Goal: Task Accomplishment & Management: Use online tool/utility

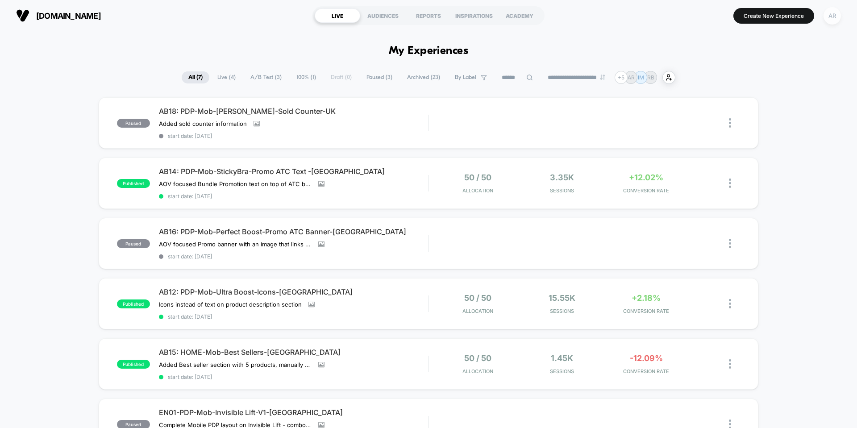
click at [831, 16] on div "AR" at bounding box center [831, 15] width 17 height 17
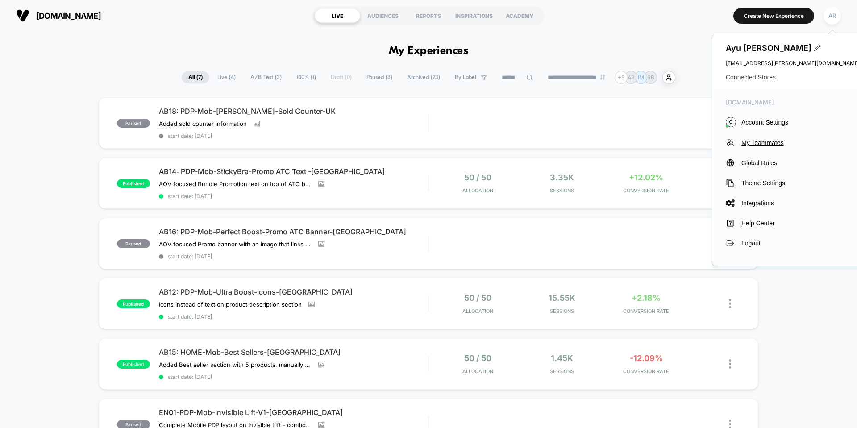
click at [755, 79] on span "Connected Stores" at bounding box center [793, 77] width 134 height 7
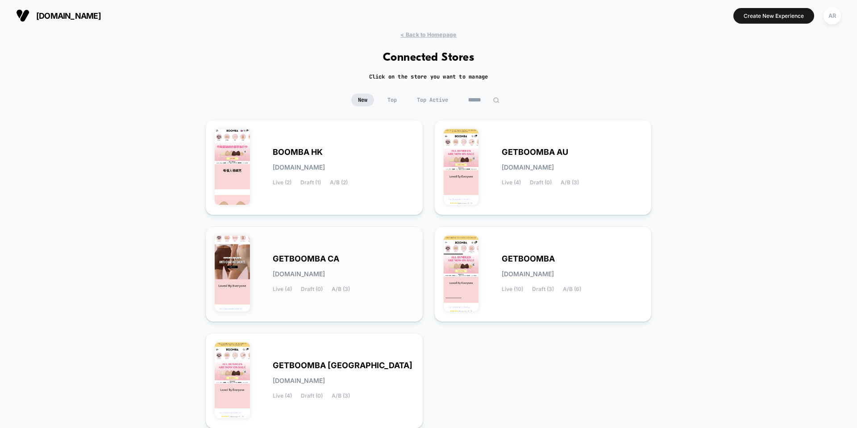
click at [296, 256] on span "GETBOOMBA CA" at bounding box center [306, 259] width 67 height 6
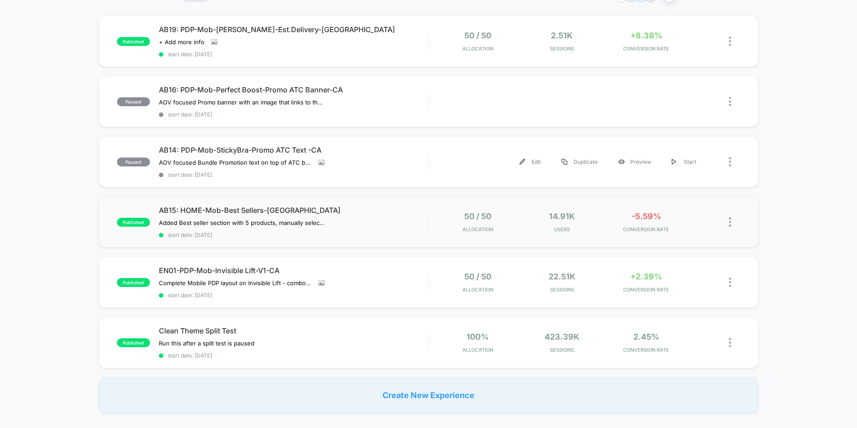
scroll to position [89, 0]
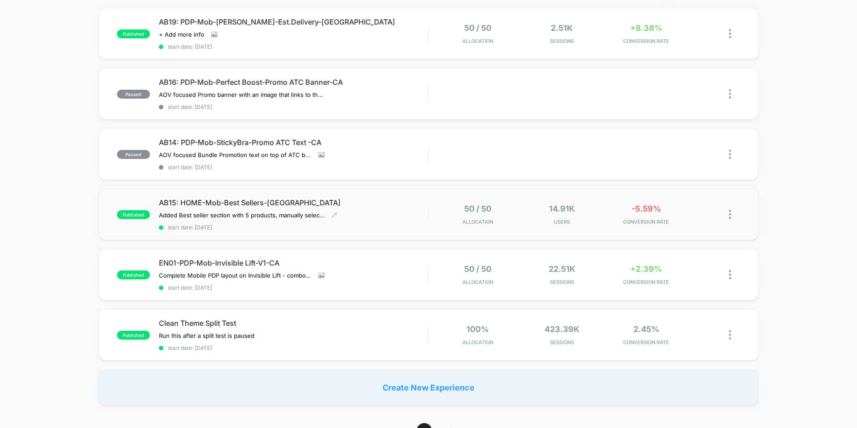
click at [343, 215] on div "Added Best seller section with 5 products, manually selected, right after the b…" at bounding box center [253, 215] width 188 height 7
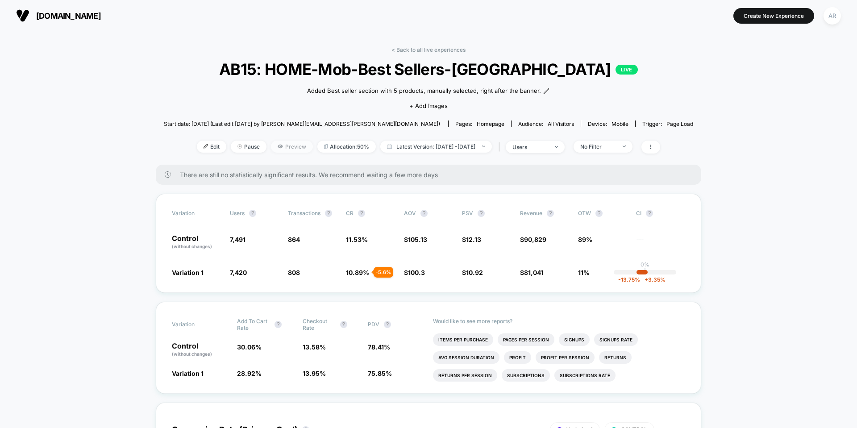
click at [276, 141] on span "Preview" at bounding box center [292, 147] width 42 height 12
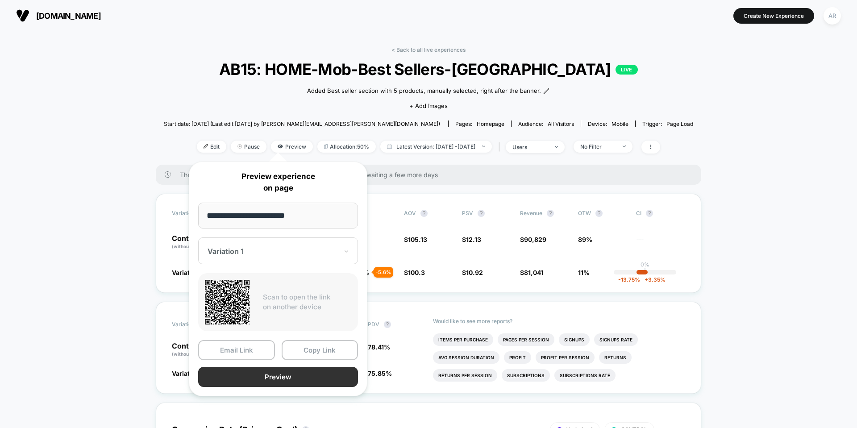
click at [257, 370] on button "Preview" at bounding box center [278, 377] width 160 height 20
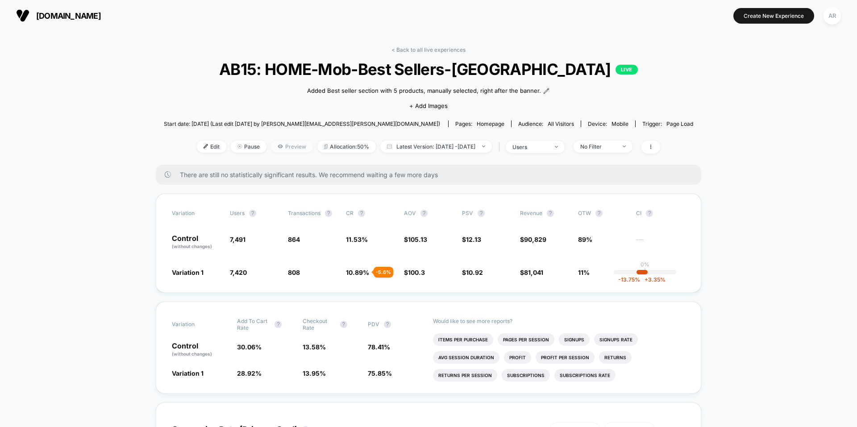
click at [272, 149] on span "Preview" at bounding box center [292, 147] width 42 height 12
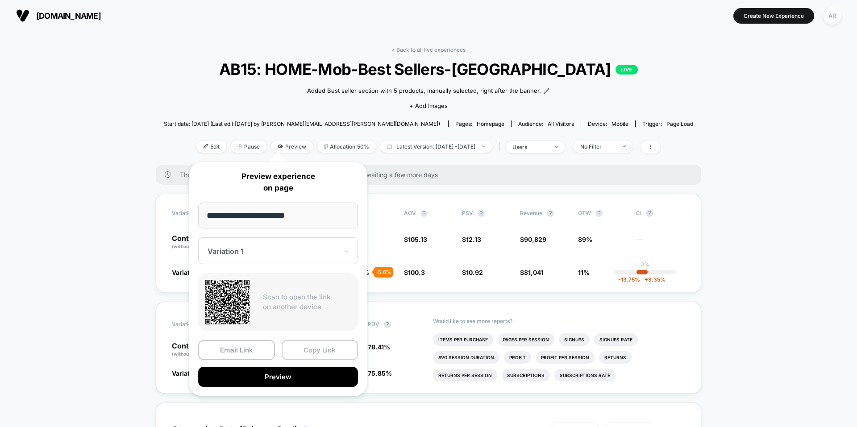
click at [306, 348] on button "Copy Link" at bounding box center [320, 350] width 77 height 20
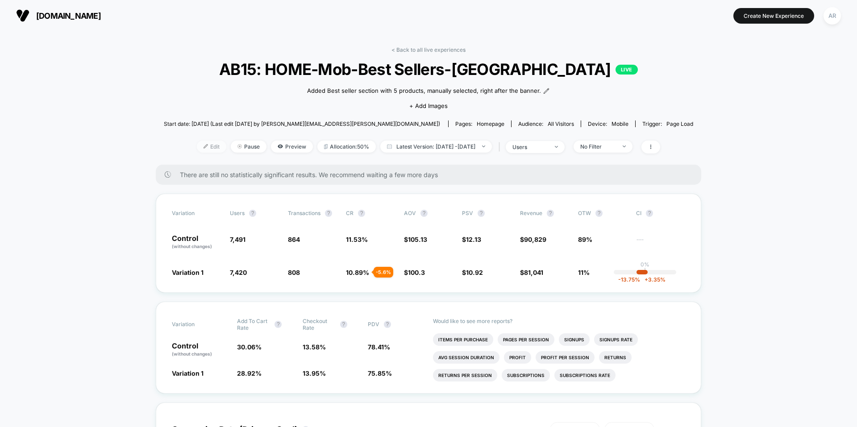
click at [204, 151] on span "Edit" at bounding box center [211, 147] width 29 height 12
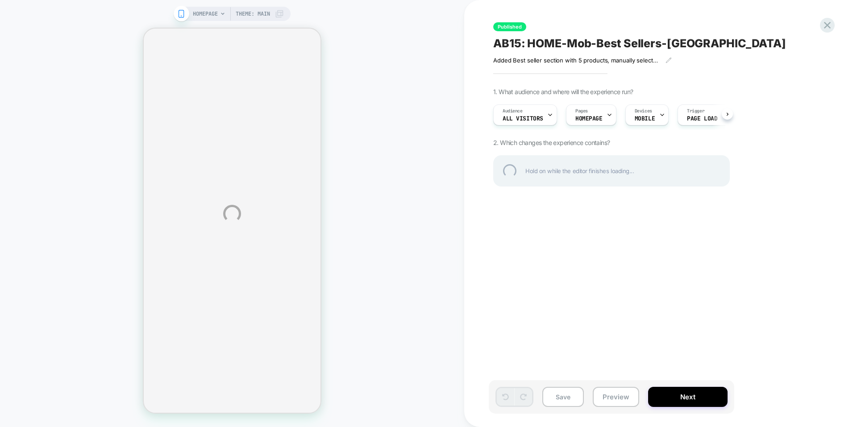
click at [733, 119] on div "HOMEPAGE Theme: MAIN Published AB15: HOME-Mob-Best Sellers-CA Added Best seller…" at bounding box center [428, 213] width 857 height 427
click at [732, 114] on div "HOMEPAGE Theme: MAIN Published AB15: HOME-Mob-Best Sellers-CA Added Best seller…" at bounding box center [428, 213] width 857 height 427
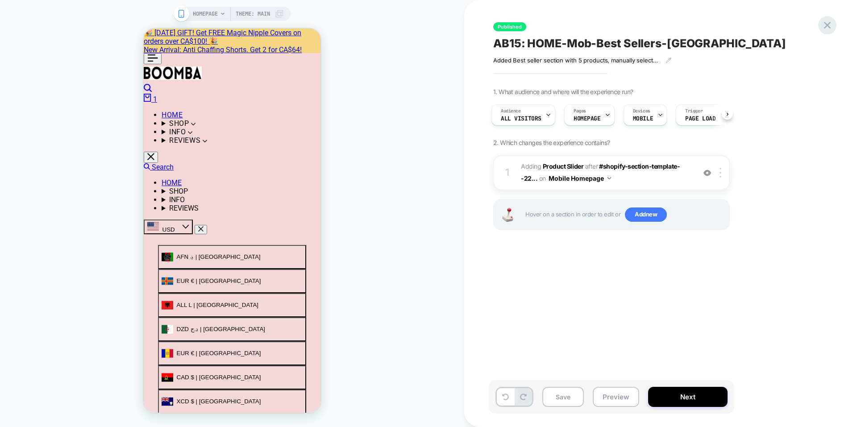
click at [835, 24] on div at bounding box center [827, 25] width 18 height 18
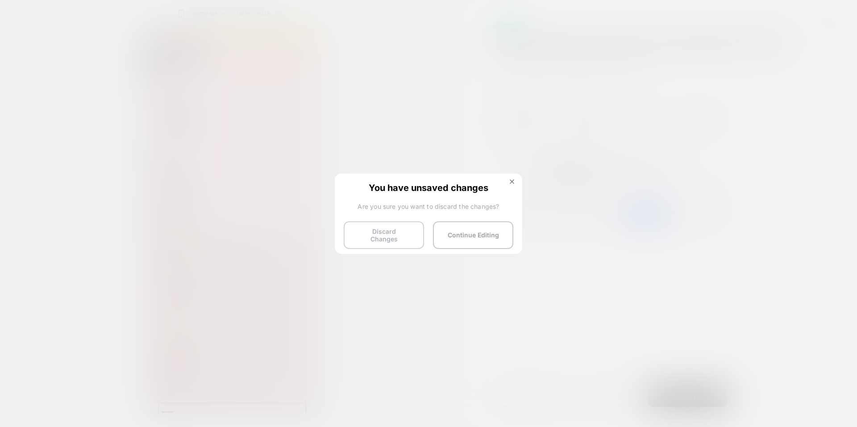
click at [372, 231] on button "Discard Changes" at bounding box center [384, 235] width 80 height 28
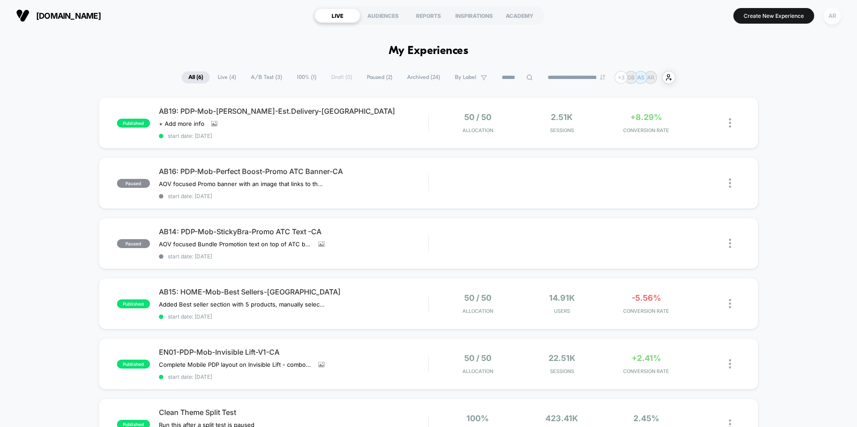
click at [827, 19] on div "AR" at bounding box center [831, 15] width 17 height 17
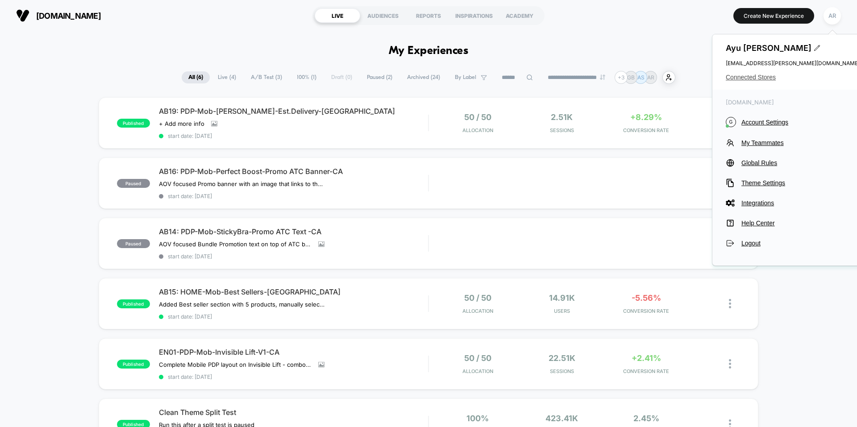
click at [746, 76] on span "Connected Stores" at bounding box center [793, 77] width 134 height 7
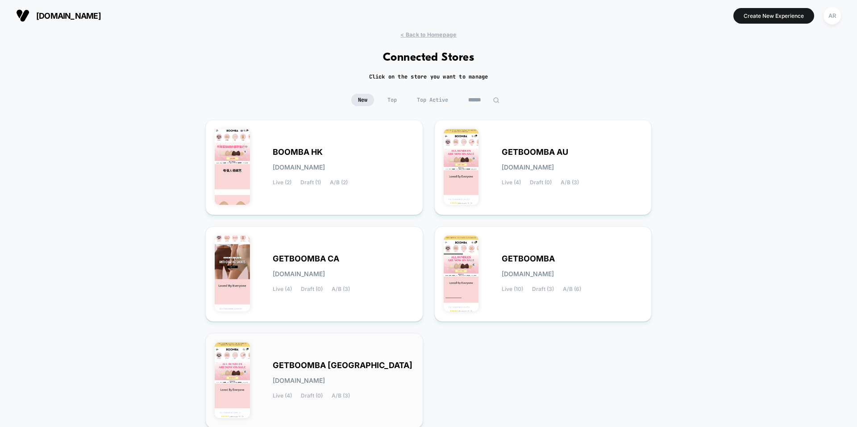
click at [350, 355] on div "GETBOOMBA UK getboomba-uk.myshopify.com Live (4) Draft (0) A/B (3)" at bounding box center [314, 380] width 199 height 77
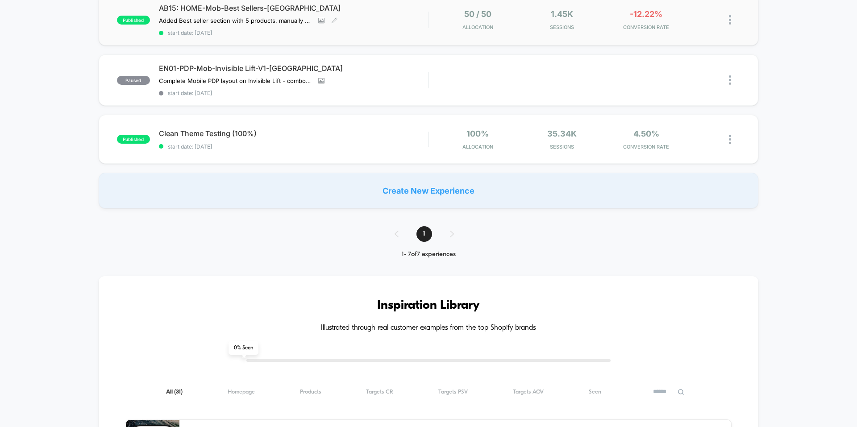
scroll to position [312, 0]
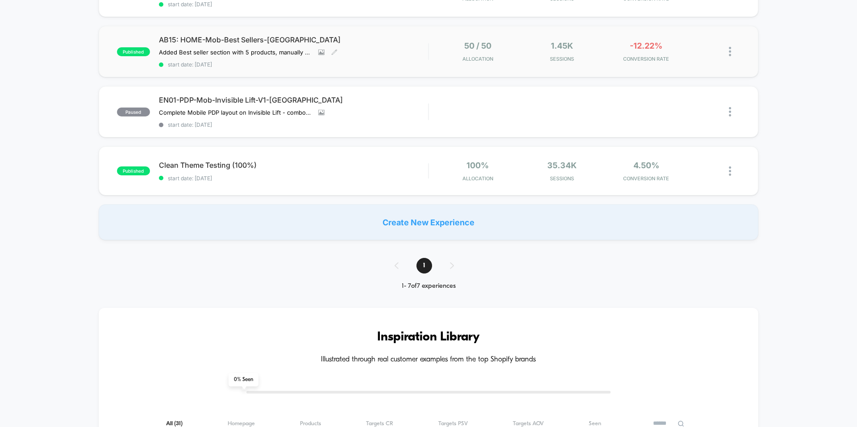
click at [375, 50] on div "AB15: HOME-Mob-Best Sellers-UK Added Best seller section with 5 products, manua…" at bounding box center [293, 51] width 269 height 33
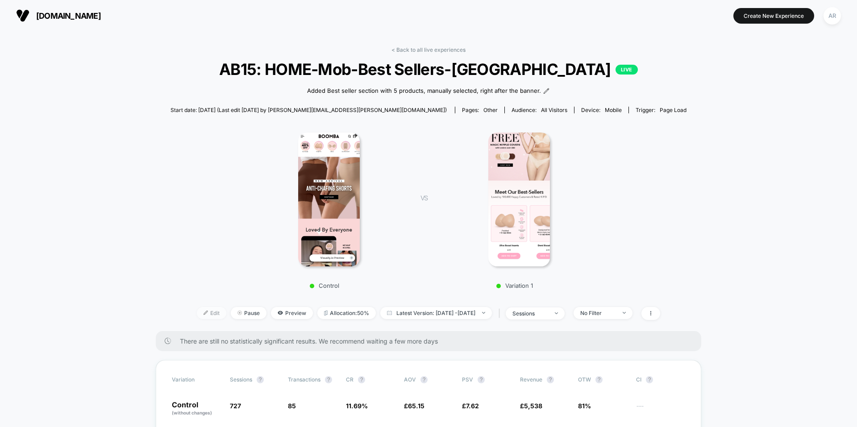
click at [205, 315] on span "Edit" at bounding box center [211, 313] width 29 height 12
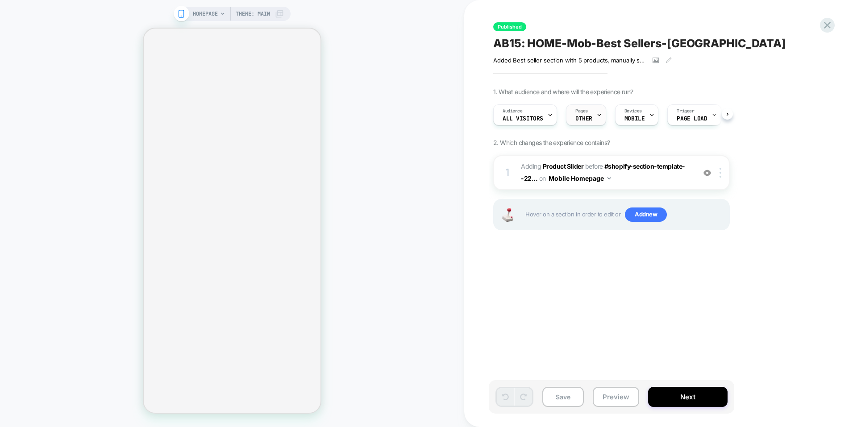
scroll to position [0, 0]
click at [592, 116] on div "Pages OTHER" at bounding box center [583, 115] width 35 height 20
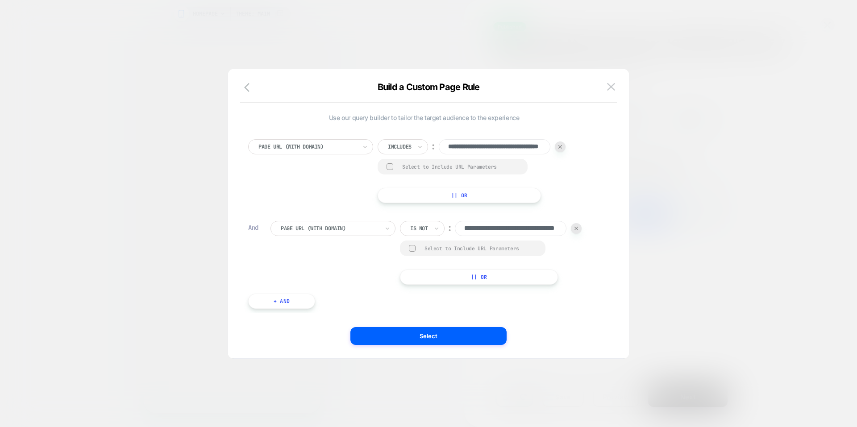
scroll to position [0, 0]
click at [577, 229] on img at bounding box center [576, 229] width 4 height 4
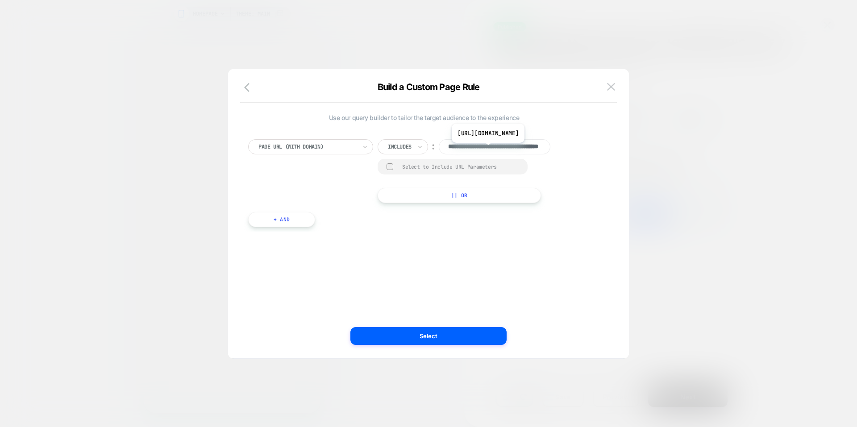
click at [524, 150] on input "**********" at bounding box center [495, 146] width 112 height 15
click at [333, 143] on div at bounding box center [307, 147] width 98 height 8
click at [250, 87] on icon "button" at bounding box center [249, 87] width 11 height 11
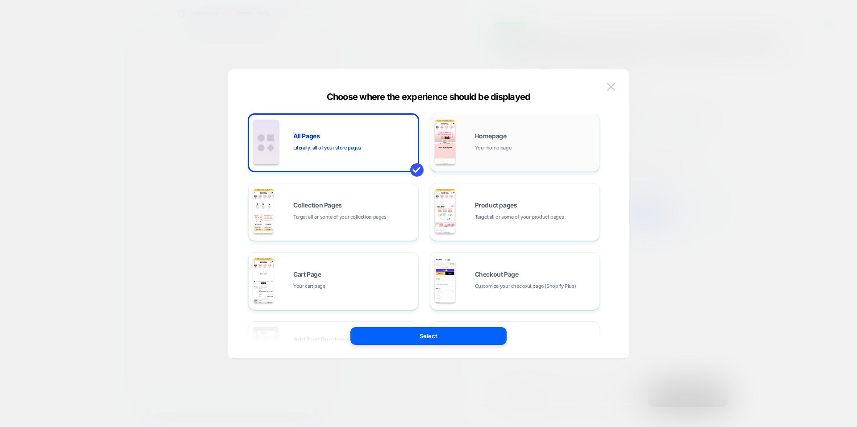
click at [526, 146] on div "Homepage Your home page" at bounding box center [535, 142] width 121 height 19
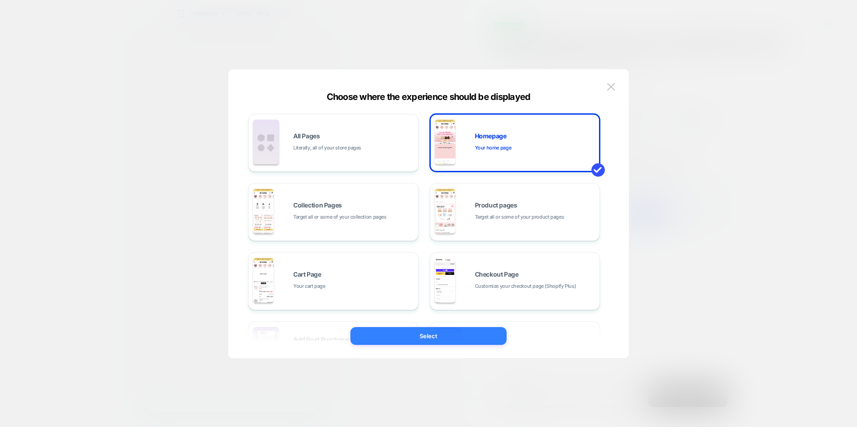
click at [464, 335] on button "Select" at bounding box center [428, 336] width 156 height 18
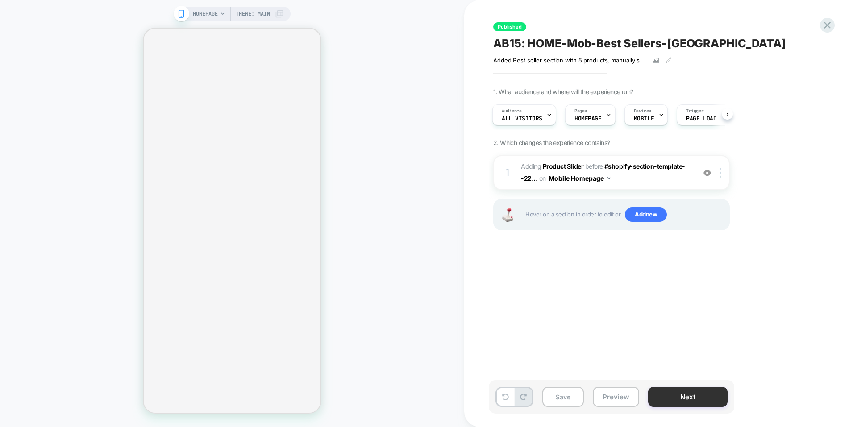
click at [719, 399] on button "Next" at bounding box center [687, 397] width 79 height 20
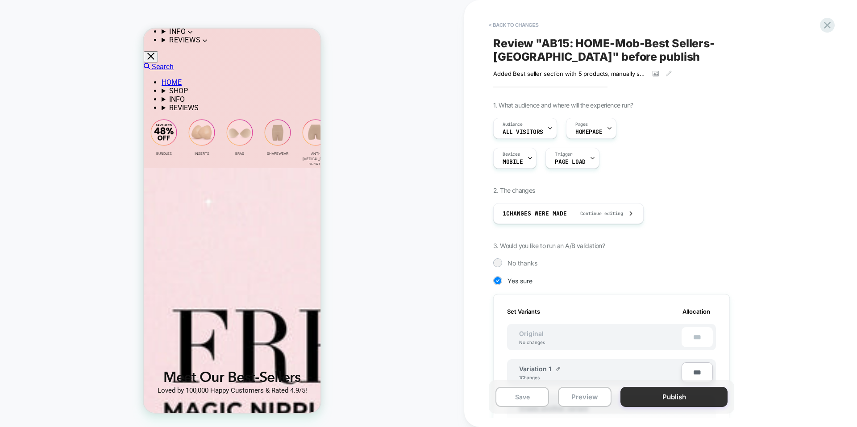
click at [654, 394] on button "Publish" at bounding box center [673, 397] width 107 height 20
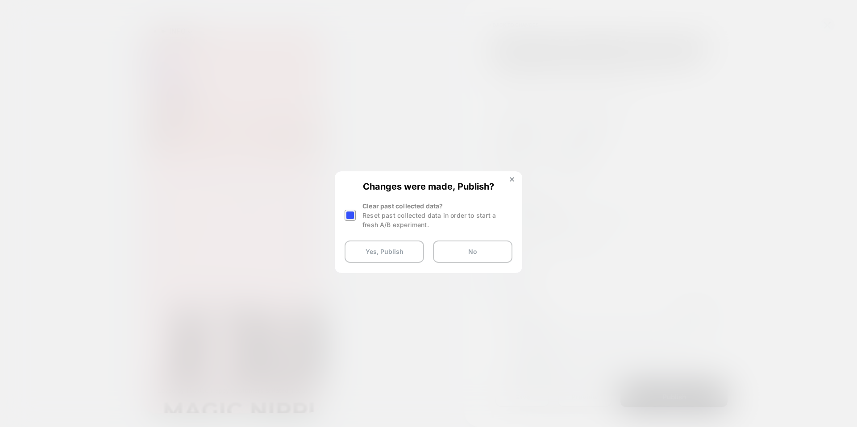
click at [350, 216] on div at bounding box center [350, 215] width 11 height 11
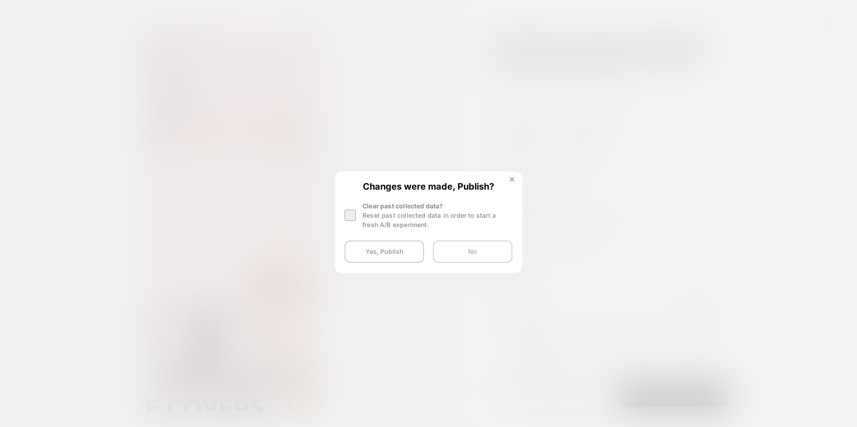
click at [482, 248] on button "No" at bounding box center [472, 252] width 79 height 22
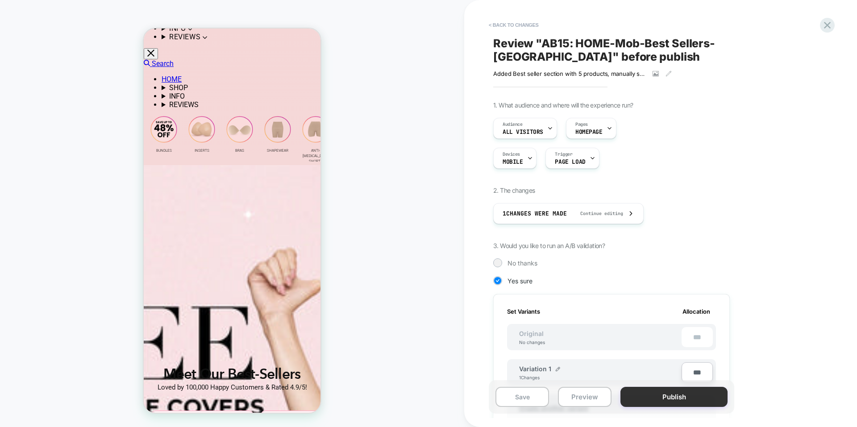
scroll to position [92, 0]
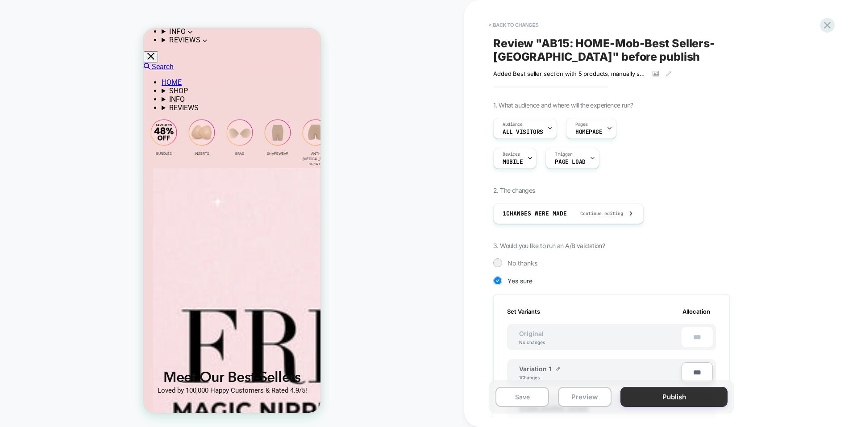
click at [667, 393] on button "Publish" at bounding box center [673, 397] width 107 height 20
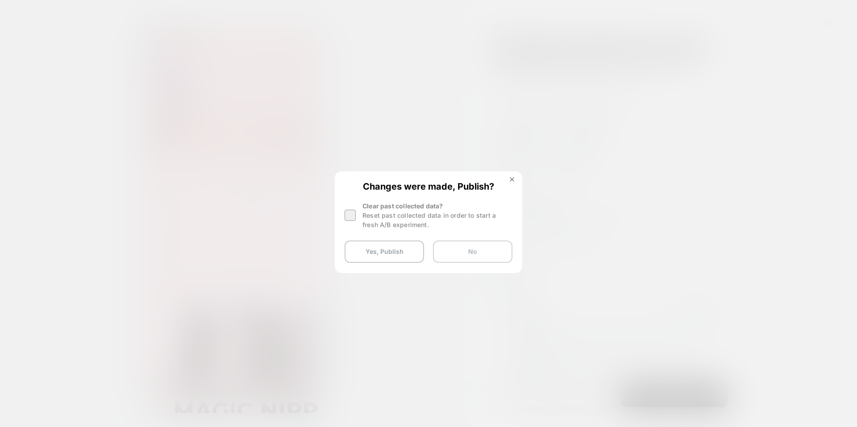
click at [460, 248] on button "No" at bounding box center [472, 252] width 79 height 22
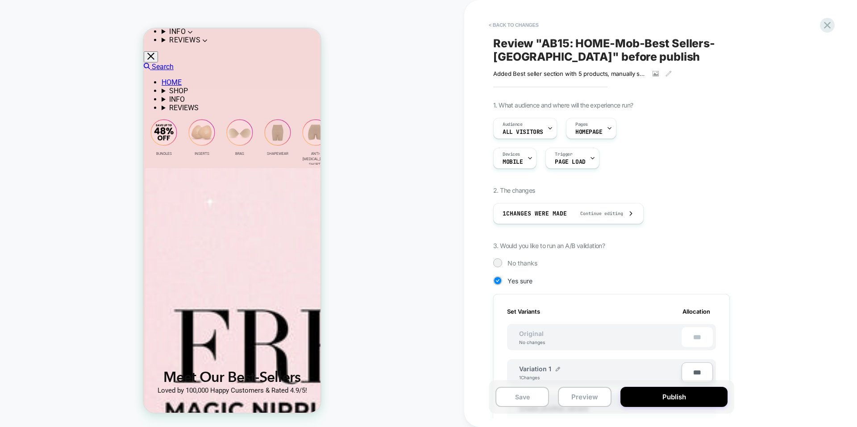
click at [460, 248] on div "HOMEPAGE Theme: MAIN" at bounding box center [232, 213] width 464 height 409
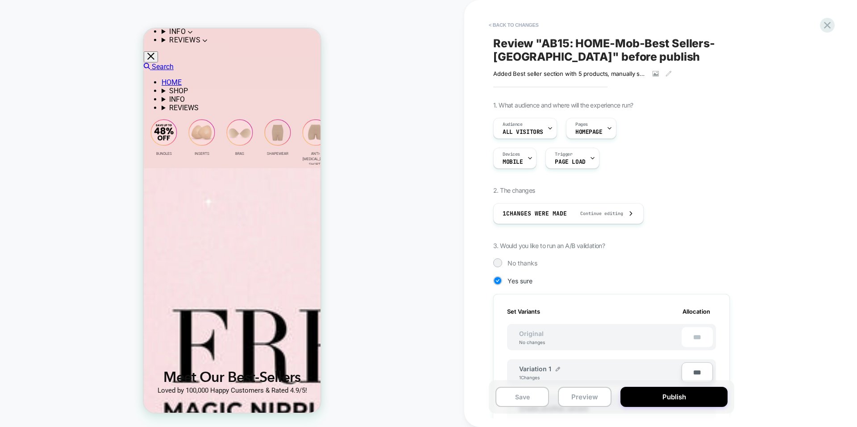
click at [414, 254] on div "HOMEPAGE Theme: MAIN" at bounding box center [232, 213] width 464 height 409
click at [828, 25] on icon at bounding box center [827, 25] width 7 height 7
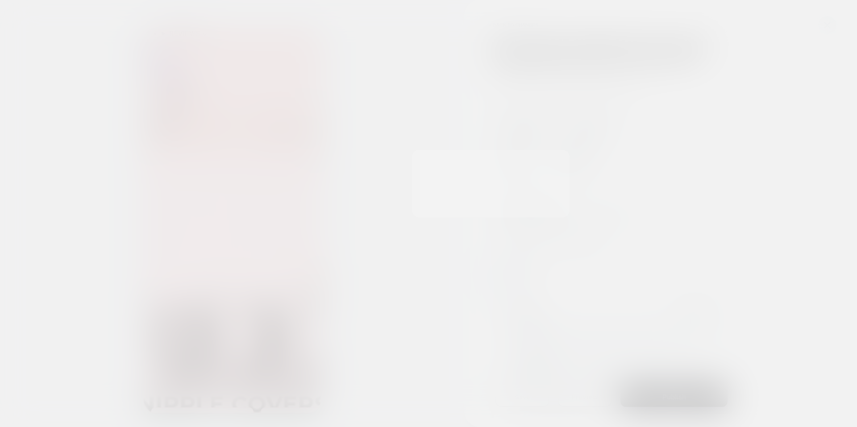
scroll to position [89, 0]
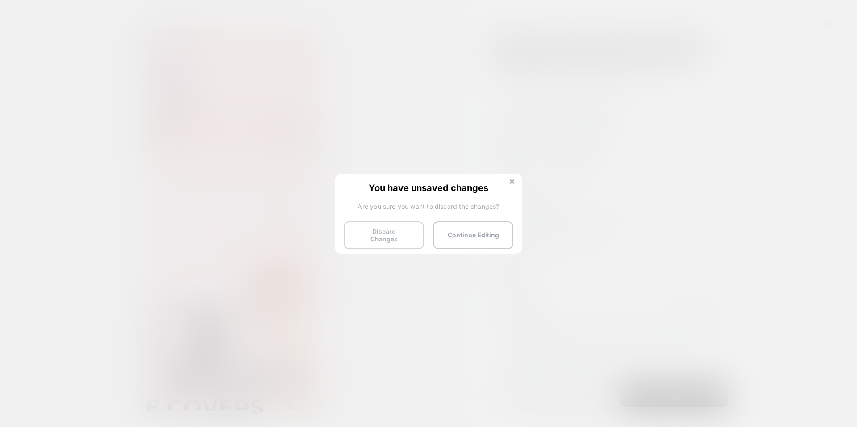
click at [402, 234] on button "Discard Changes" at bounding box center [384, 235] width 80 height 28
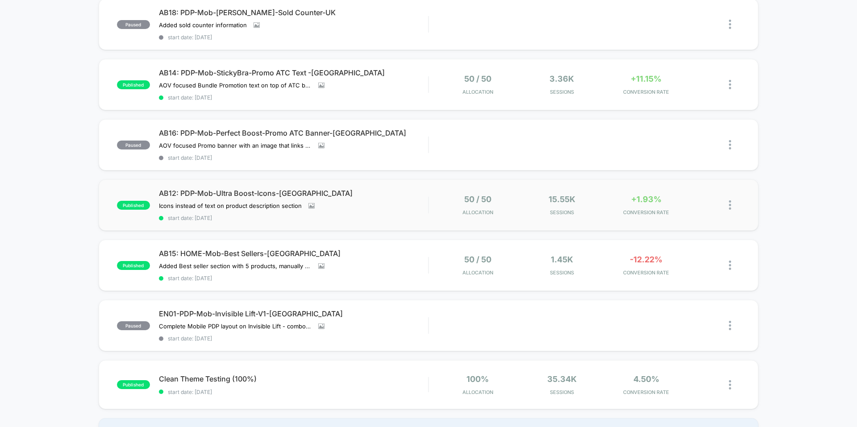
scroll to position [45, 0]
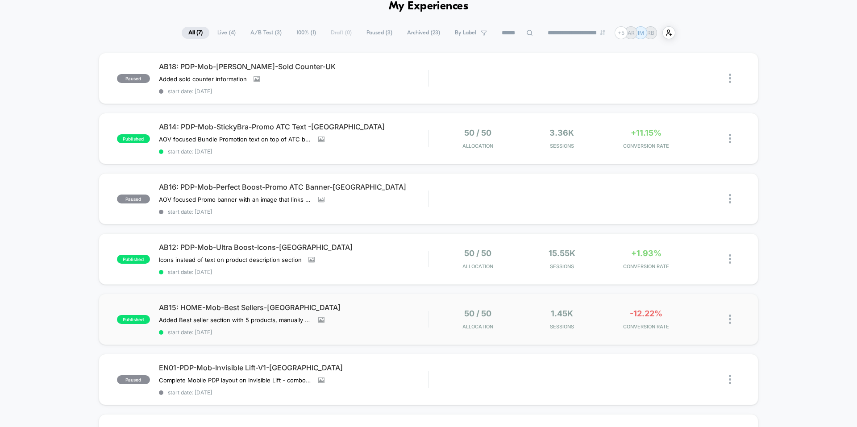
click at [433, 308] on div "published AB15: HOME-Mob-Best Sellers-UK Added Best seller section with 5 produ…" at bounding box center [429, 319] width 660 height 51
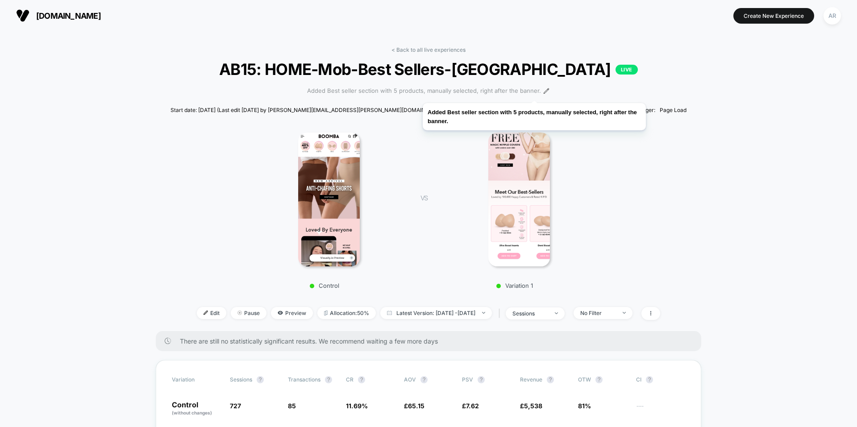
click at [536, 91] on span "Added Best seller section with 5 products, manually selected, right after the b…" at bounding box center [424, 91] width 234 height 9
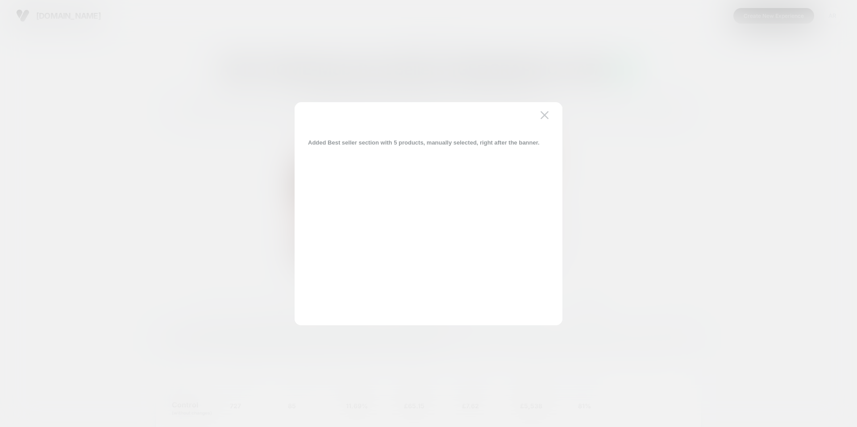
click at [676, 115] on div at bounding box center [428, 213] width 857 height 427
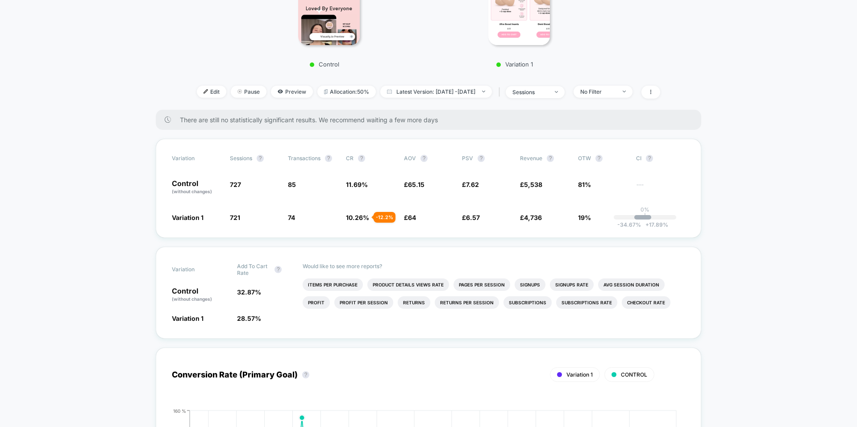
scroll to position [223, 0]
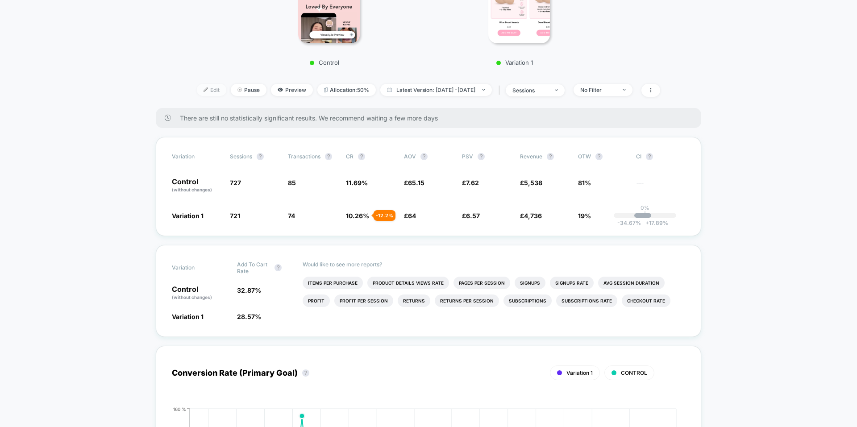
click at [200, 90] on span "Edit" at bounding box center [211, 90] width 29 height 12
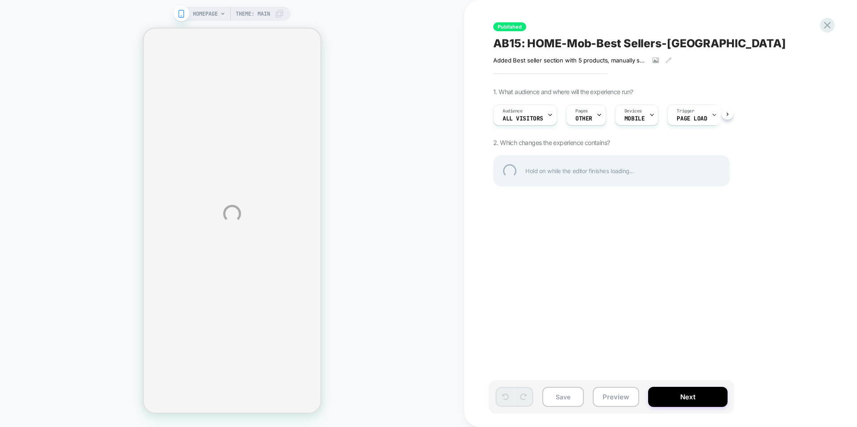
click at [586, 119] on div "HOMEPAGE Theme: MAIN Published AB15: HOME-Mob-Best Sellers-UK Added Best seller…" at bounding box center [428, 213] width 857 height 427
click at [590, 116] on div "HOMEPAGE Theme: MAIN Published AB15: HOME-Mob-Best Sellers-UK Added Best seller…" at bounding box center [428, 213] width 857 height 427
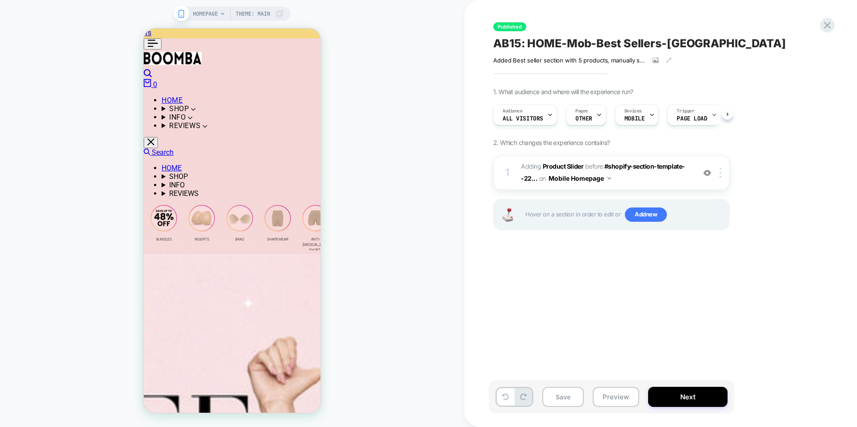
scroll to position [0, 0]
click at [590, 116] on span "OTHER" at bounding box center [583, 119] width 17 height 6
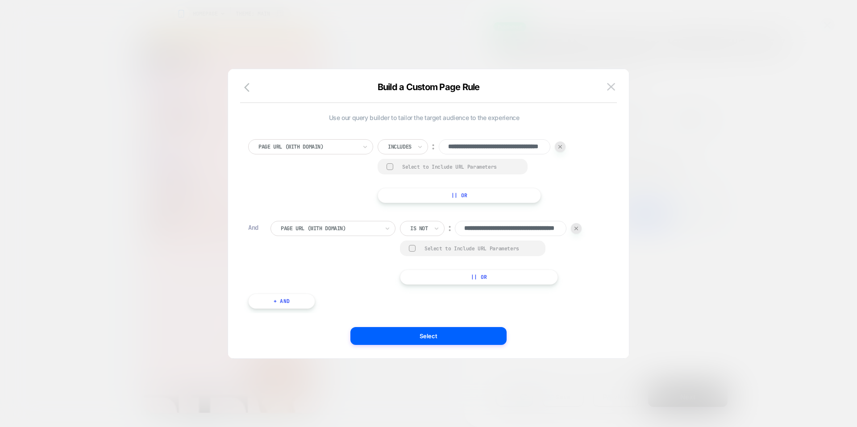
scroll to position [0, 57]
click at [558, 146] on div at bounding box center [560, 146] width 11 height 11
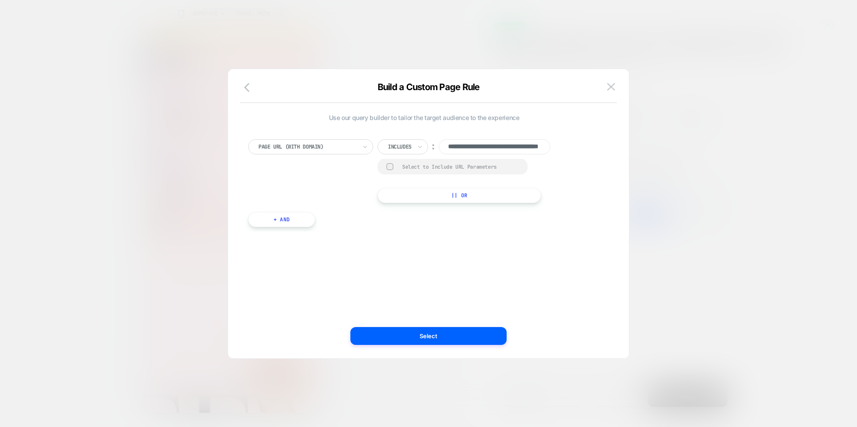
click at [558, 146] on div "**********" at bounding box center [472, 146] width 188 height 15
click at [248, 92] on icon "button" at bounding box center [249, 87] width 11 height 11
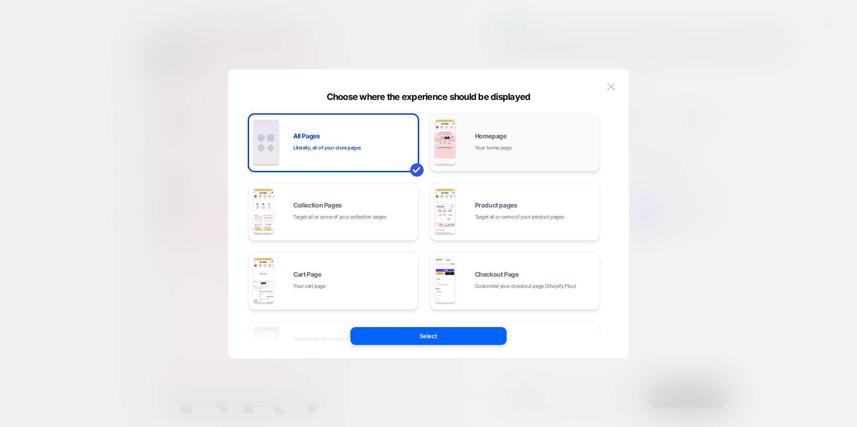
click at [528, 140] on div "Homepage Your home page" at bounding box center [535, 142] width 121 height 19
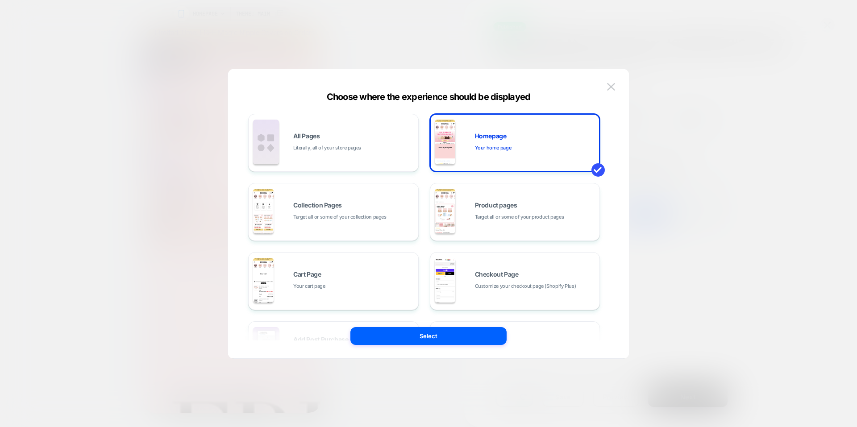
click at [486, 341] on button "Select" at bounding box center [428, 336] width 156 height 18
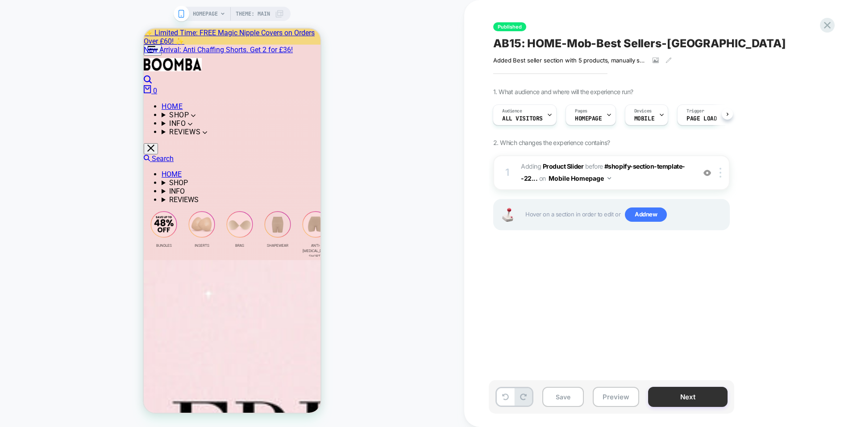
click at [705, 399] on button "Next" at bounding box center [687, 397] width 79 height 20
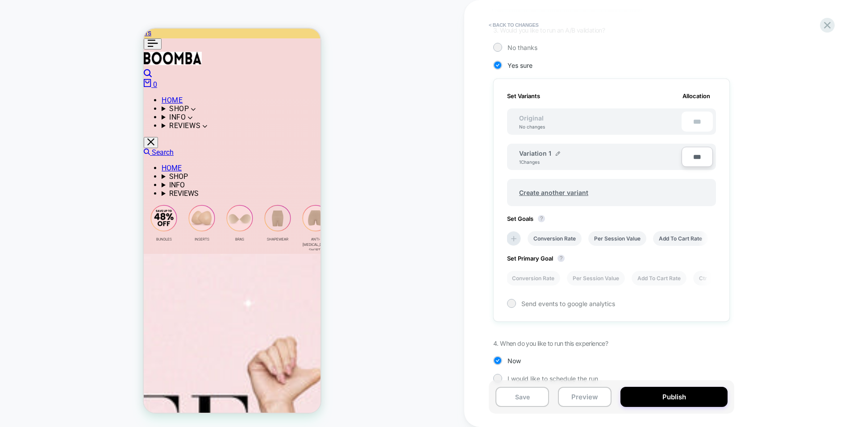
scroll to position [216, 0]
click at [557, 231] on li "Conversion Rate" at bounding box center [555, 238] width 54 height 15
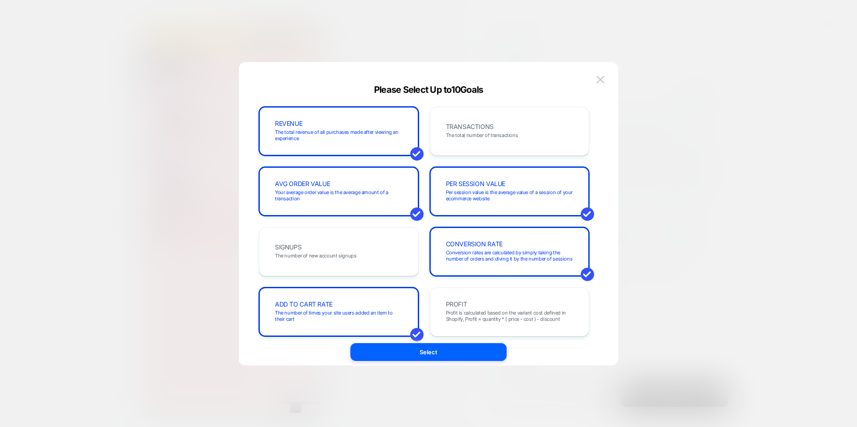
click at [600, 72] on div "REVENUE The total revenue of all purchases made after viewing an experience TRA…" at bounding box center [428, 223] width 353 height 304
click at [601, 79] on img at bounding box center [600, 80] width 8 height 8
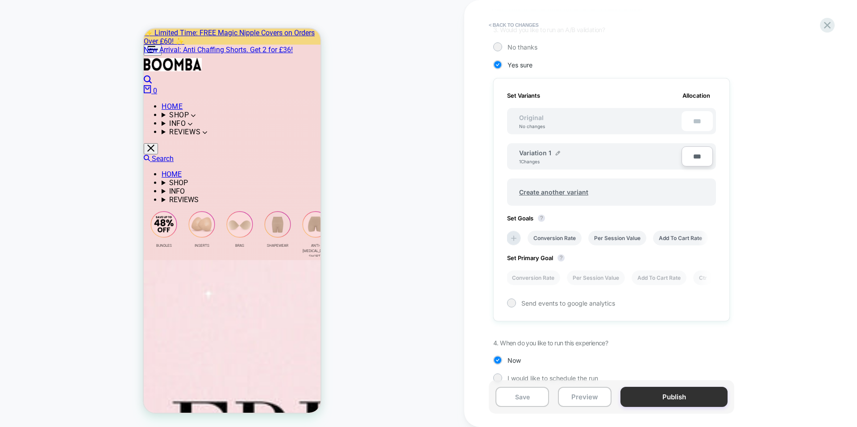
click at [701, 391] on button "Publish" at bounding box center [673, 397] width 107 height 20
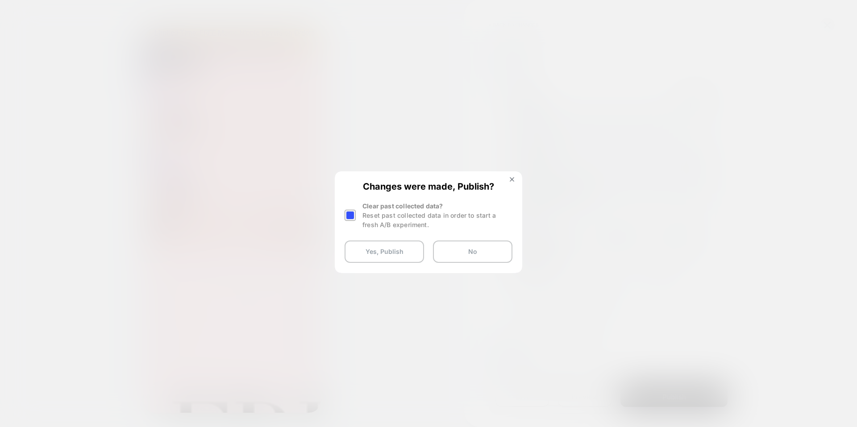
click at [356, 216] on div at bounding box center [351, 215] width 13 height 28
click at [347, 216] on div at bounding box center [350, 215] width 11 height 11
click at [374, 251] on button "Yes, Publish" at bounding box center [384, 252] width 79 height 22
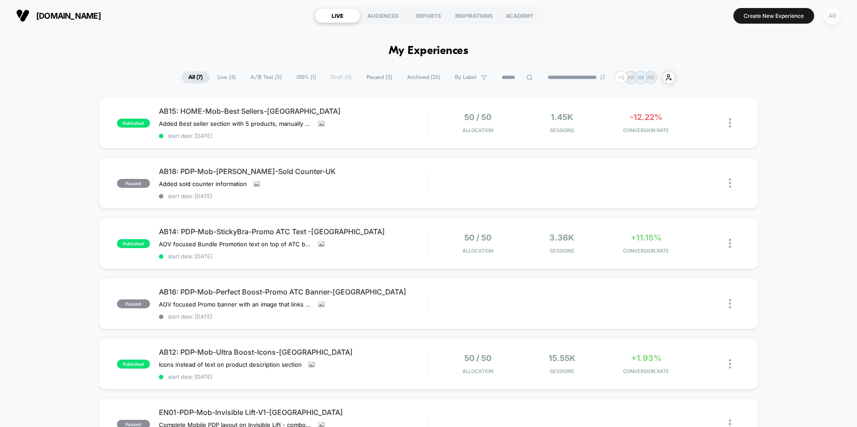
click at [837, 14] on div "AR" at bounding box center [831, 15] width 17 height 17
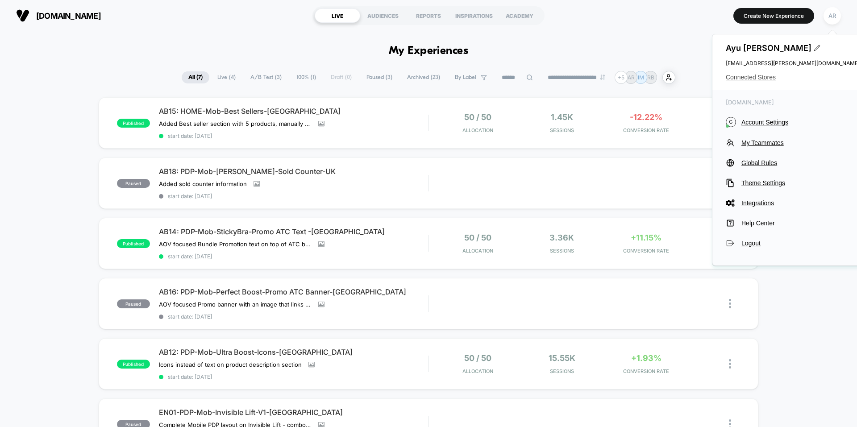
click at [760, 75] on span "Connected Stores" at bounding box center [793, 77] width 134 height 7
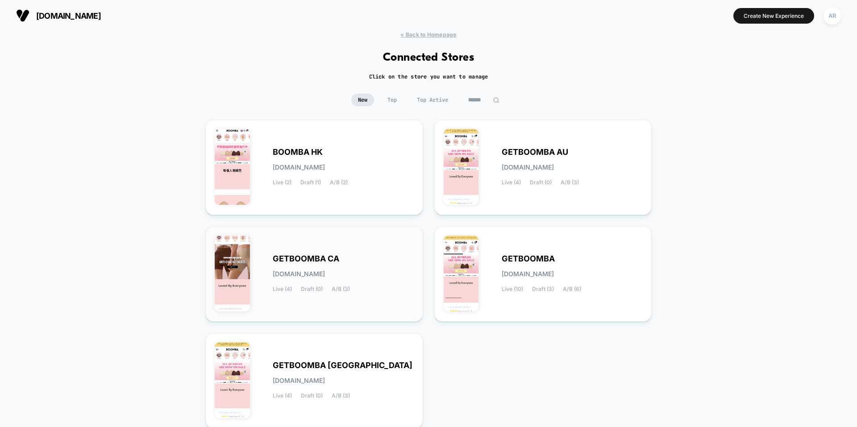
click at [367, 273] on div "GETBOOMBA CA [DOMAIN_NAME] Live (4) Draft (0) A/B (3)" at bounding box center [343, 274] width 141 height 37
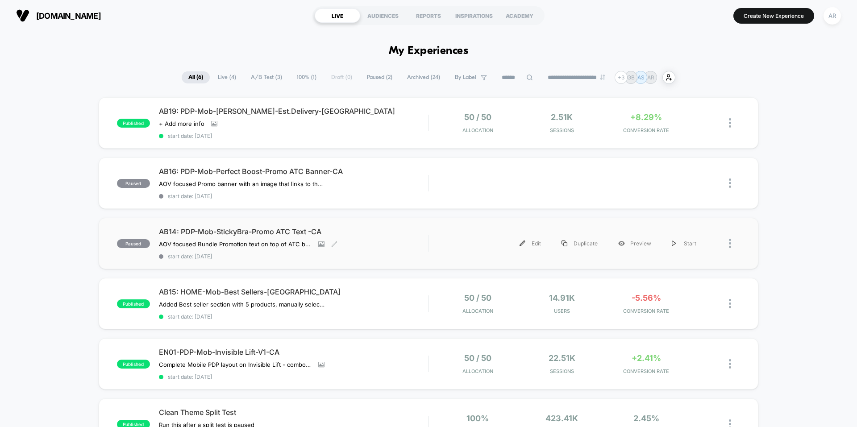
click at [280, 230] on span "AB14: PDP-Mob-StickyBra-Promo ATC Text -CA" at bounding box center [293, 231] width 269 height 9
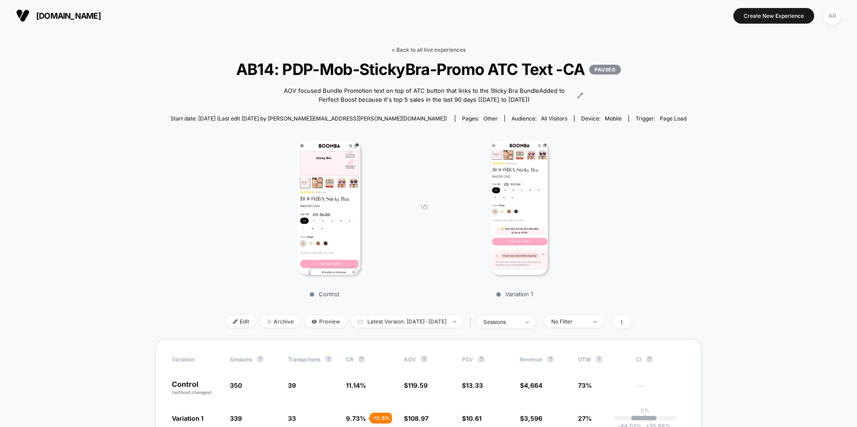
click at [413, 49] on link "< Back to all live experiences" at bounding box center [428, 49] width 74 height 7
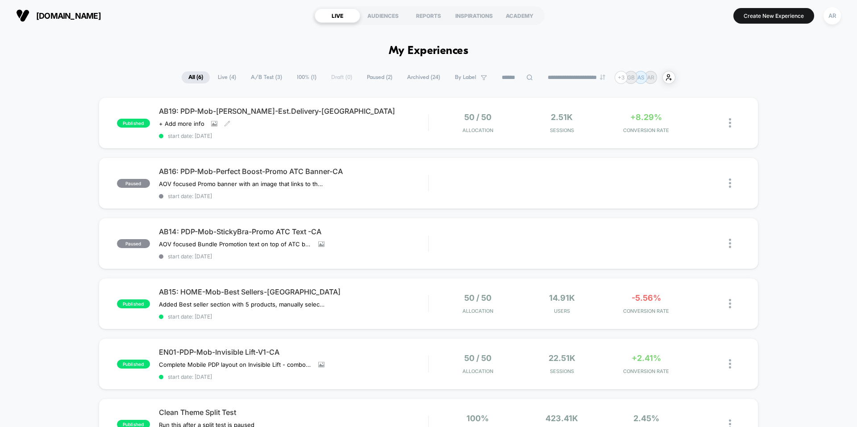
scroll to position [45, 0]
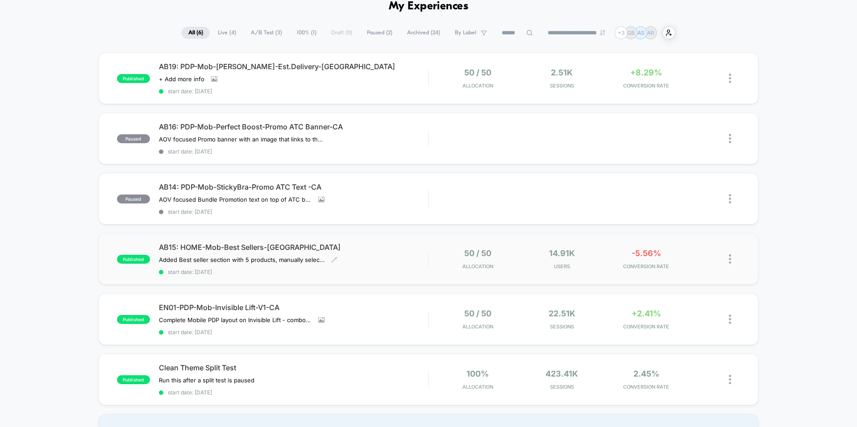
click at [392, 247] on span "AB15: HOME-Mob-Best Sellers-[GEOGRAPHIC_DATA]" at bounding box center [293, 247] width 269 height 9
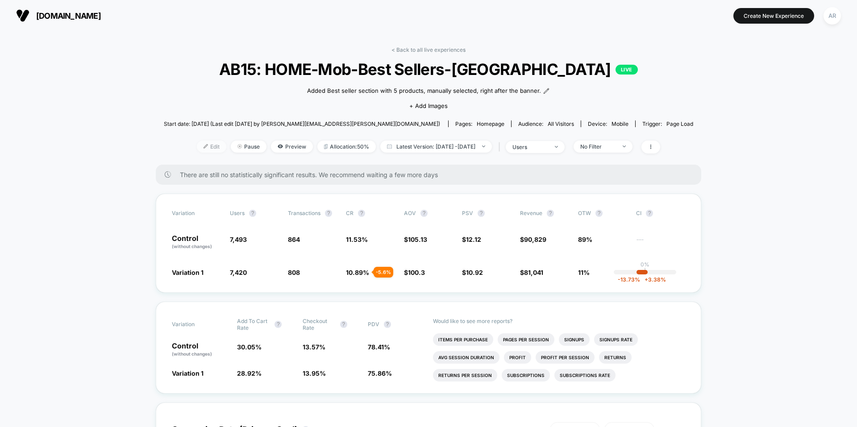
click at [207, 148] on span "Edit" at bounding box center [211, 147] width 29 height 12
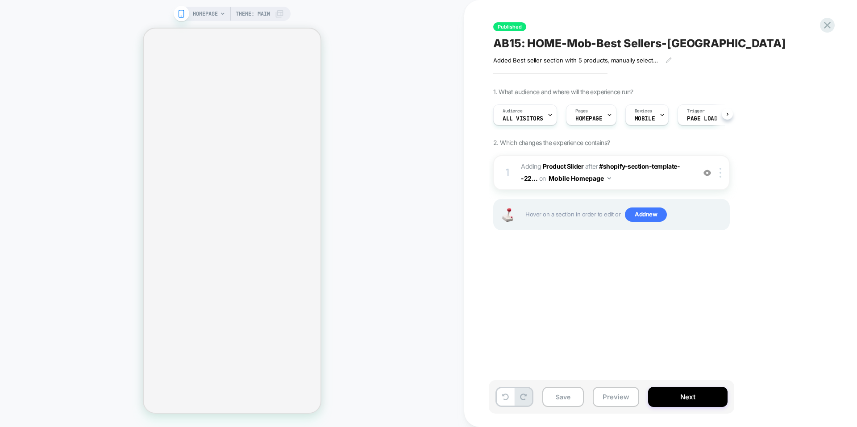
scroll to position [0, 0]
click at [721, 178] on img at bounding box center [720, 173] width 2 height 10
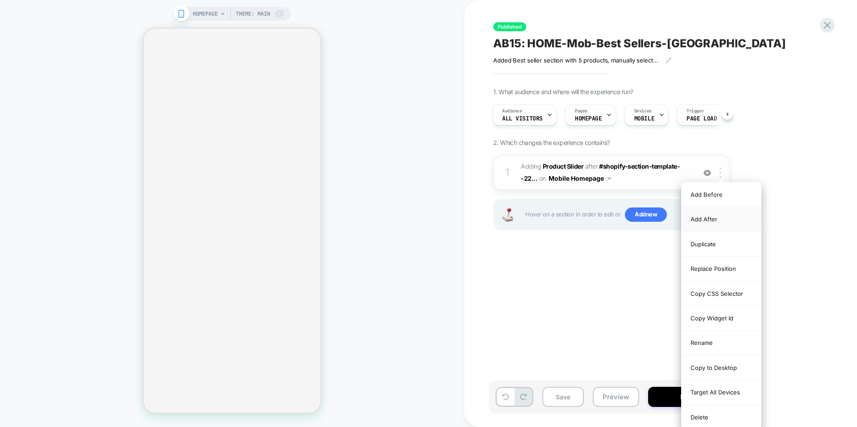
click at [718, 219] on div "Add After" at bounding box center [721, 219] width 79 height 25
click at [699, 223] on div "Add After" at bounding box center [721, 219] width 79 height 25
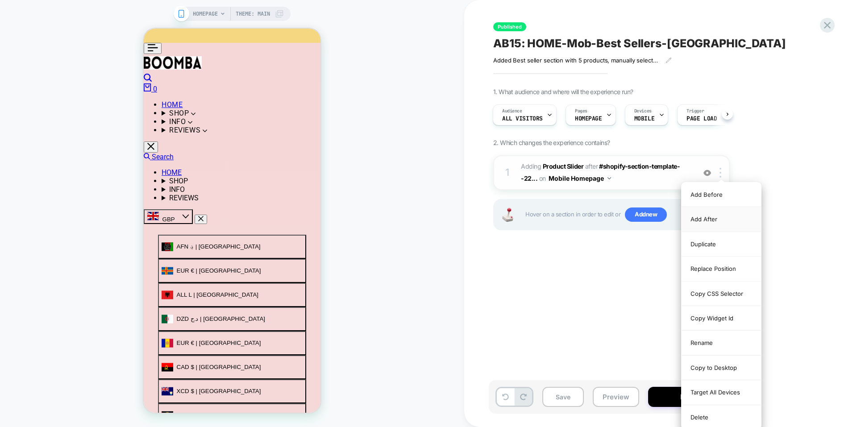
scroll to position [0, 0]
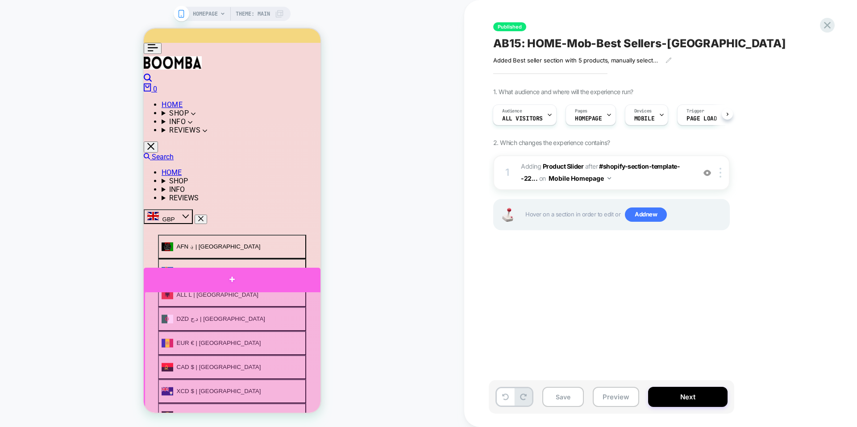
click at [269, 288] on div at bounding box center [232, 279] width 177 height 23
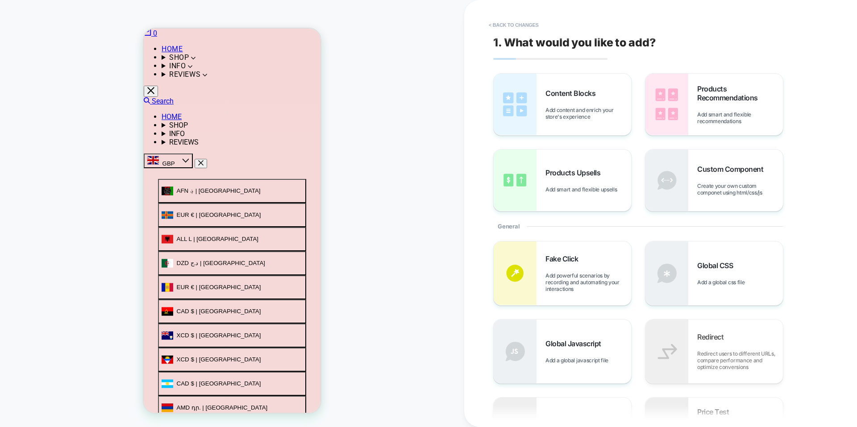
scroll to position [72, 0]
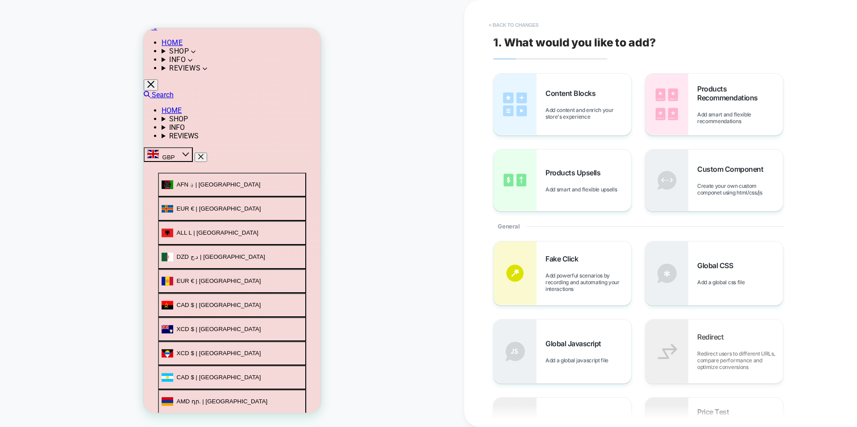
click at [511, 24] on button "< Back to changes" at bounding box center [513, 25] width 59 height 14
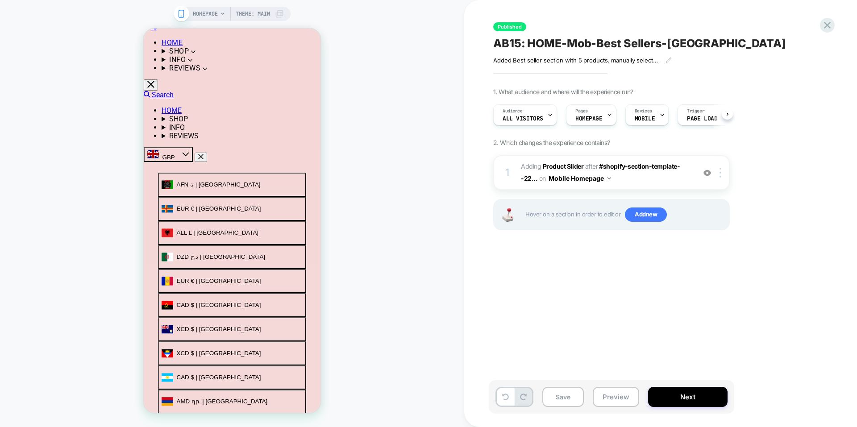
scroll to position [0, 0]
click at [723, 174] on div at bounding box center [722, 173] width 15 height 10
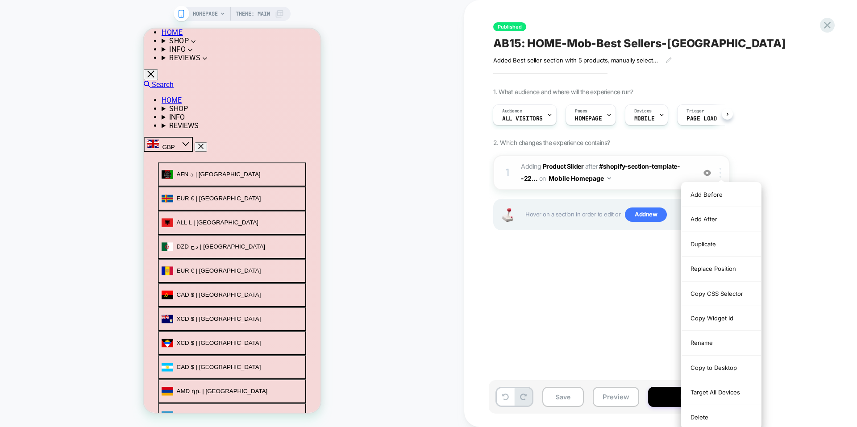
scroll to position [62, 0]
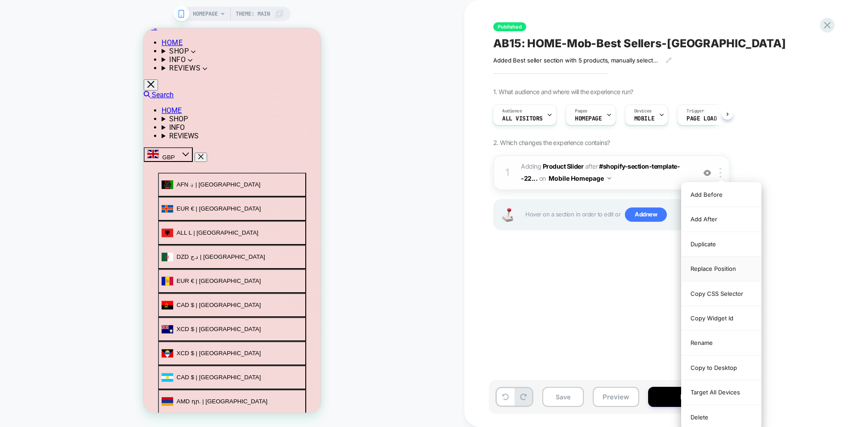
click at [712, 270] on div "Replace Position" at bounding box center [721, 269] width 79 height 25
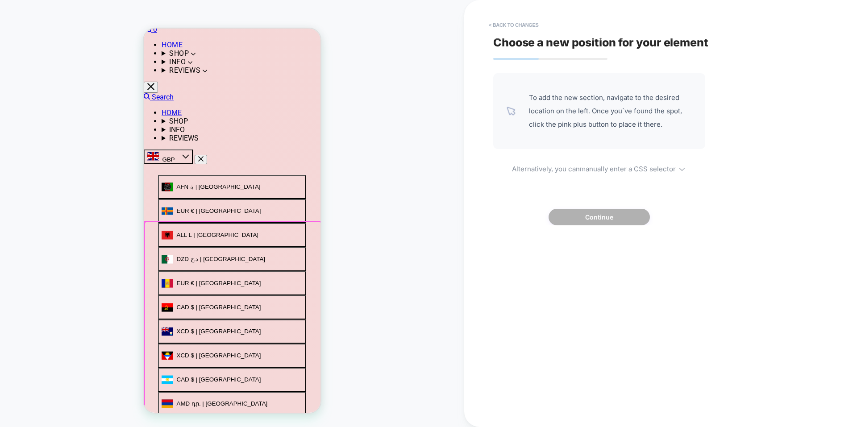
scroll to position [72, 0]
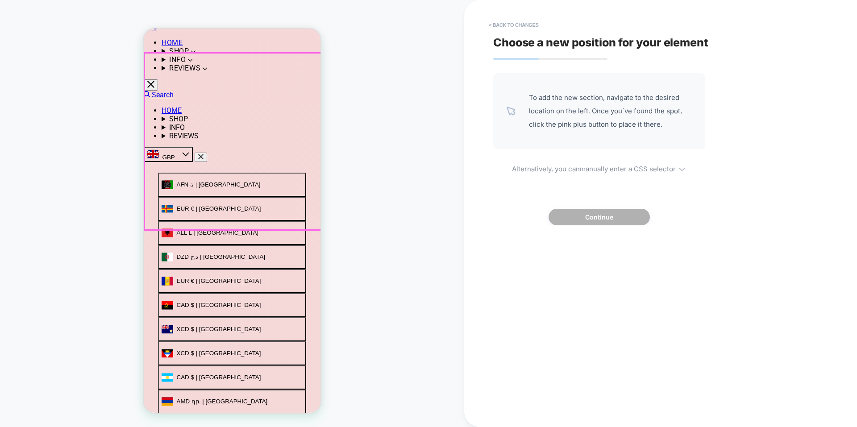
drag, startPoint x: 292, startPoint y: 231, endPoint x: 293, endPoint y: 237, distance: 5.8
drag, startPoint x: 293, startPoint y: 237, endPoint x: 293, endPoint y: 232, distance: 4.9
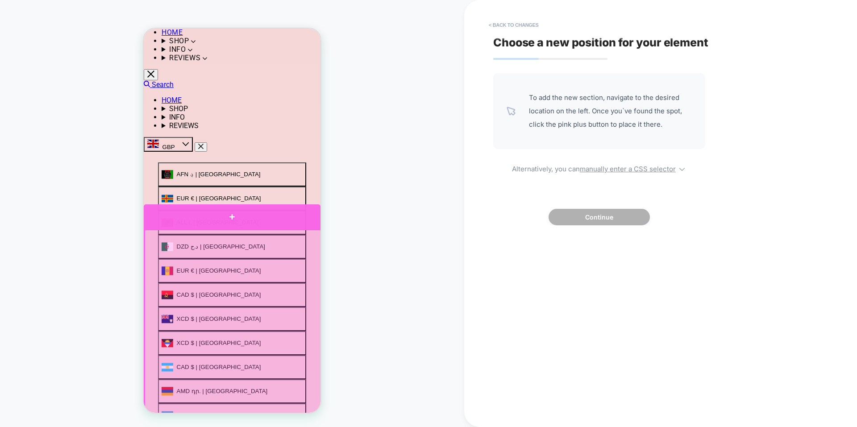
click at [293, 222] on div at bounding box center [232, 216] width 177 height 25
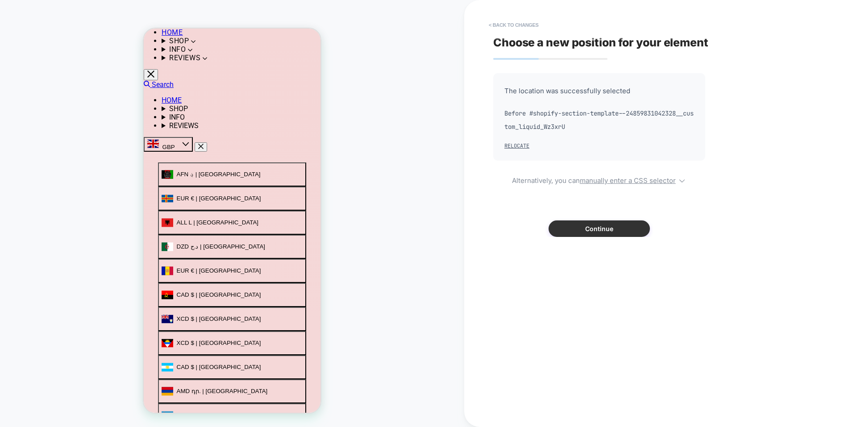
click at [614, 232] on button "Continue" at bounding box center [599, 228] width 101 height 17
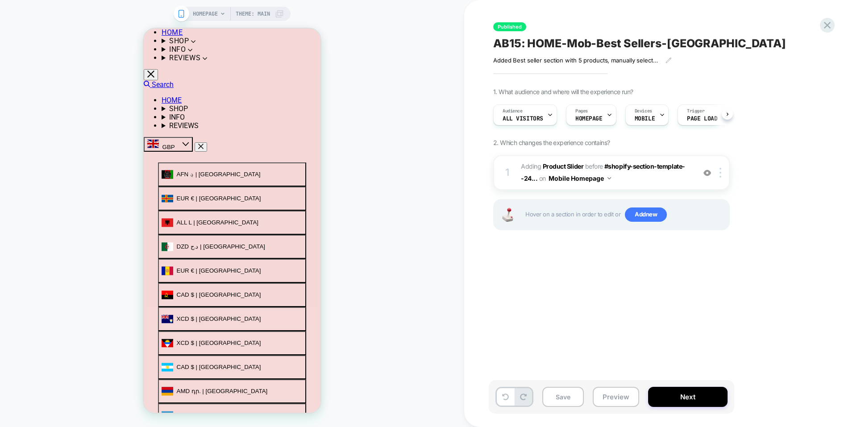
scroll to position [0, 0]
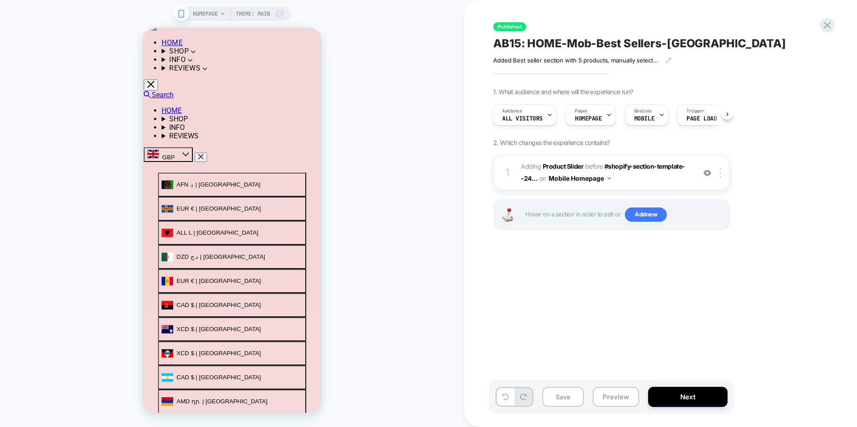
click at [389, 225] on div "HOMEPAGE Theme: MAIN" at bounding box center [232, 213] width 464 height 409
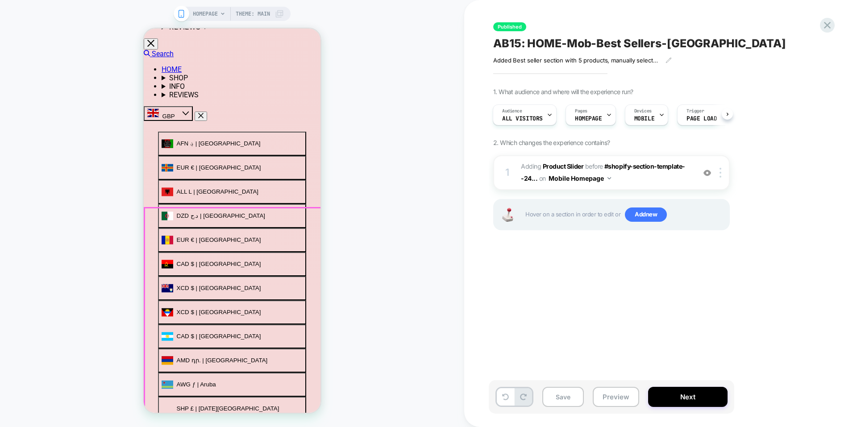
scroll to position [117, 0]
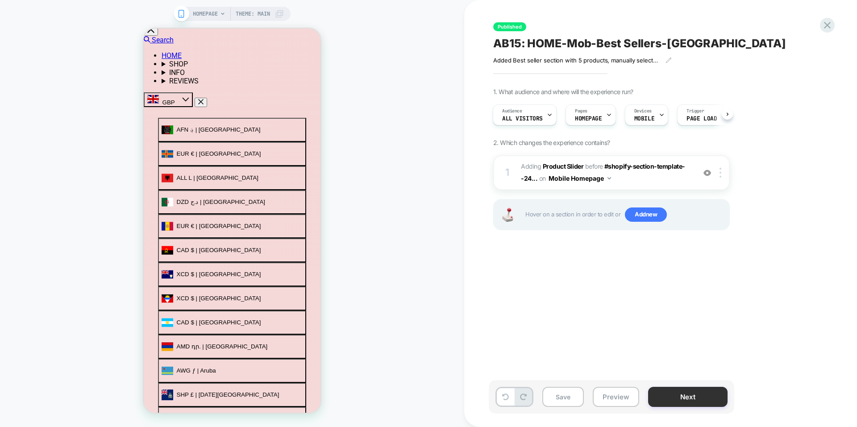
click at [689, 397] on button "Next" at bounding box center [687, 397] width 79 height 20
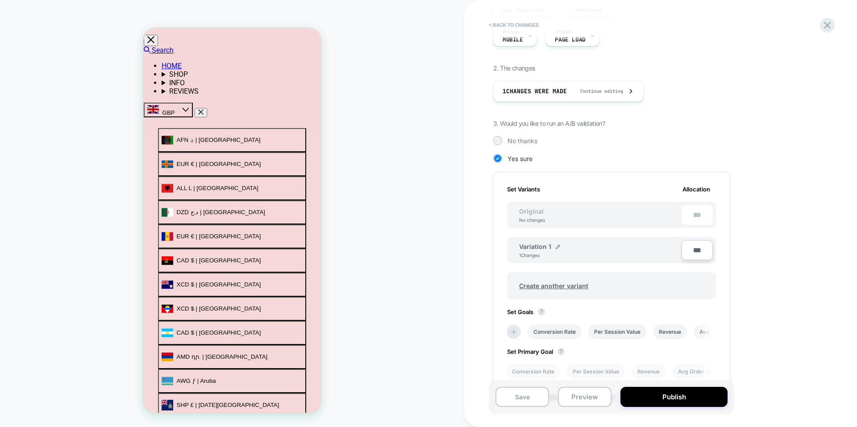
scroll to position [134, 0]
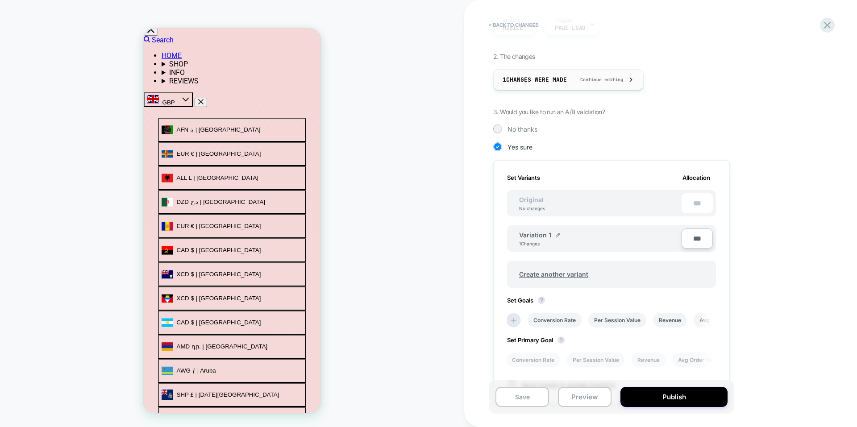
click at [607, 71] on div "1 Changes were made Continue editing" at bounding box center [569, 80] width 132 height 20
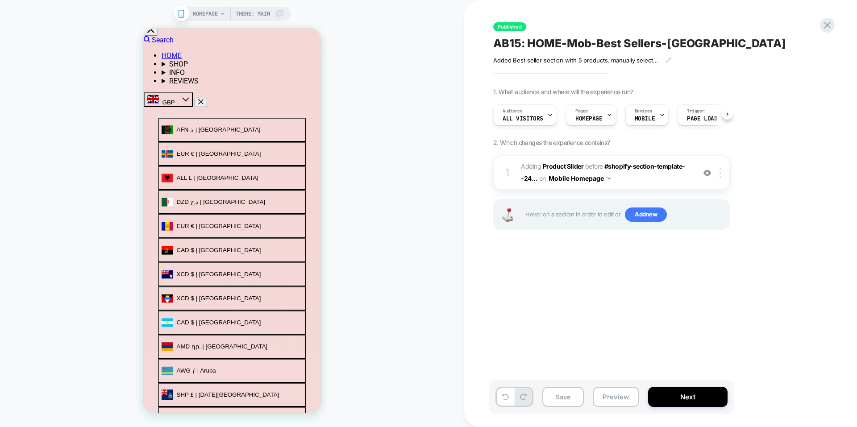
scroll to position [0, 0]
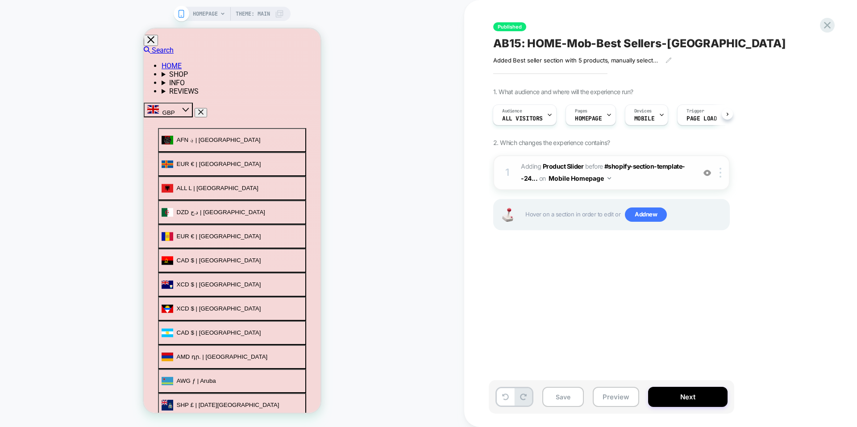
click at [605, 179] on button "Mobile Homepage" at bounding box center [580, 178] width 62 height 13
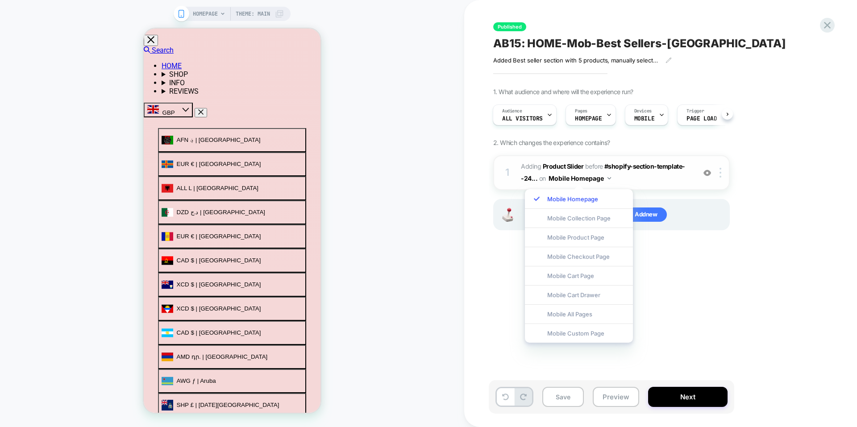
click at [672, 183] on span "#_loomi_addon_1752218458891 Adding Product Slider BEFORE #shopify-section-templ…" at bounding box center [606, 173] width 170 height 24
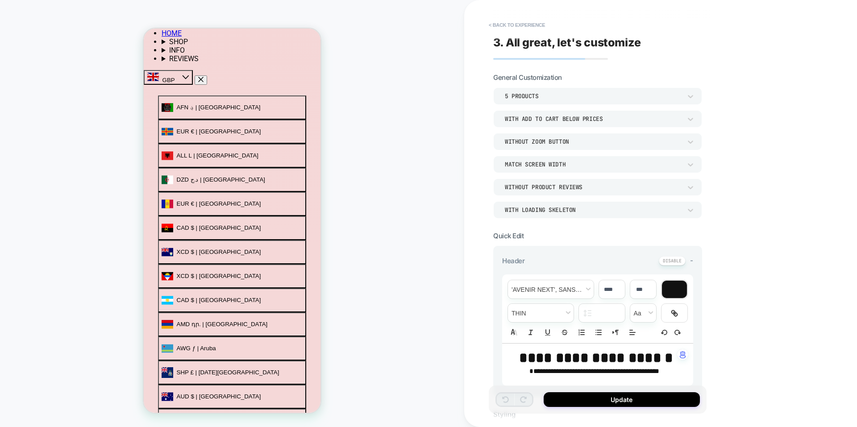
scroll to position [187, 0]
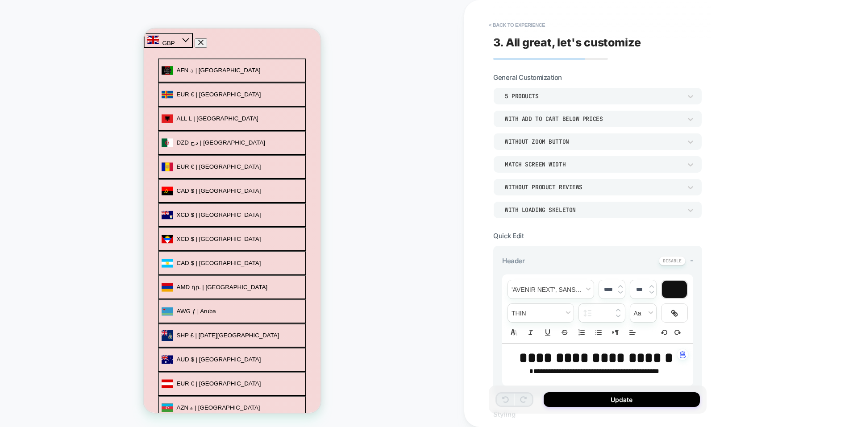
click at [577, 92] on div "5 Products" at bounding box center [593, 95] width 186 height 9
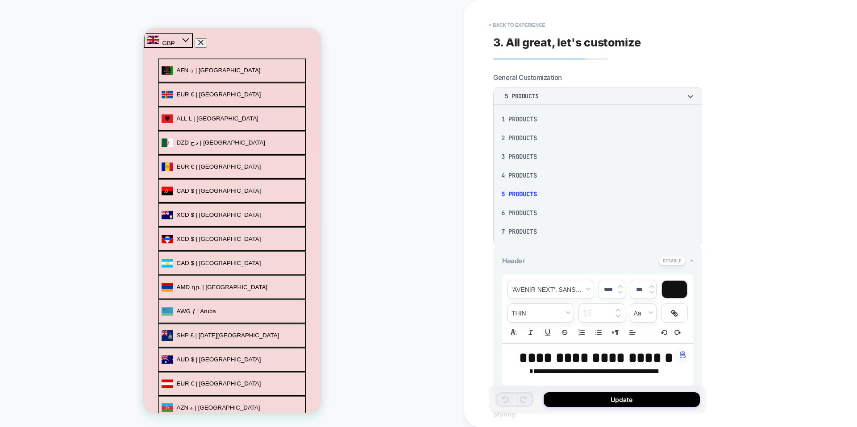
click at [577, 92] on div at bounding box center [428, 213] width 857 height 427
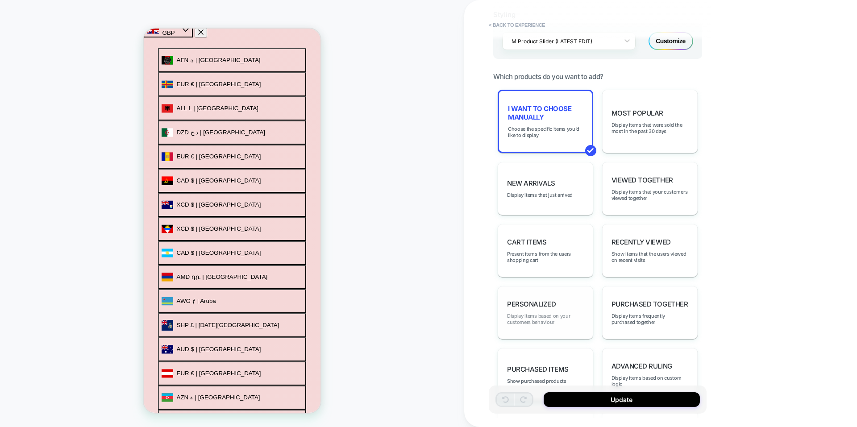
scroll to position [402, 0]
click at [553, 121] on div "I want to choose manually Choose the specific items you'd like to display" at bounding box center [546, 119] width 96 height 63
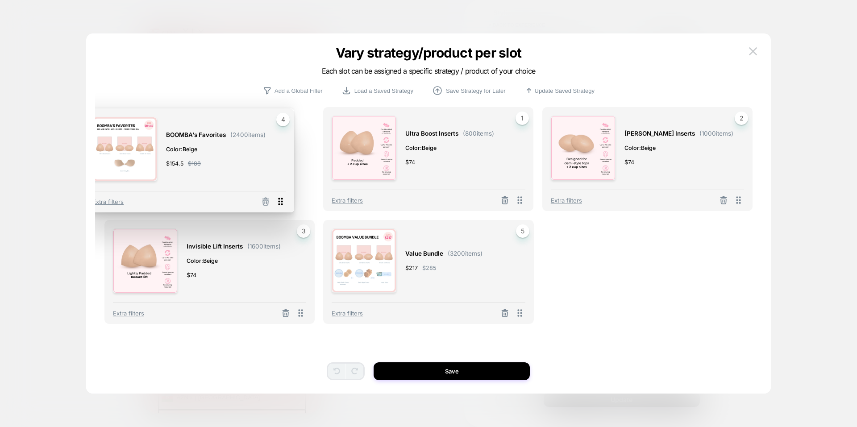
drag, startPoint x: 300, startPoint y: 315, endPoint x: 280, endPoint y: 204, distance: 113.4
click at [280, 204] on icon at bounding box center [280, 201] width 11 height 11
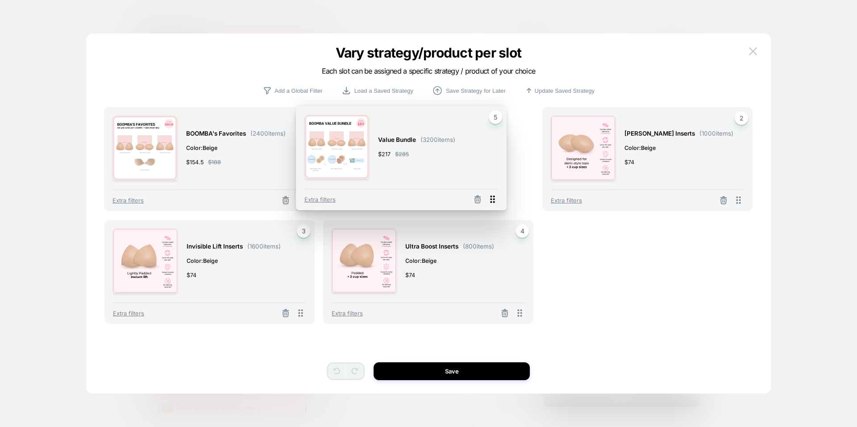
drag, startPoint x: 522, startPoint y: 314, endPoint x: 495, endPoint y: 200, distance: 116.9
click at [495, 200] on icon at bounding box center [492, 199] width 11 height 11
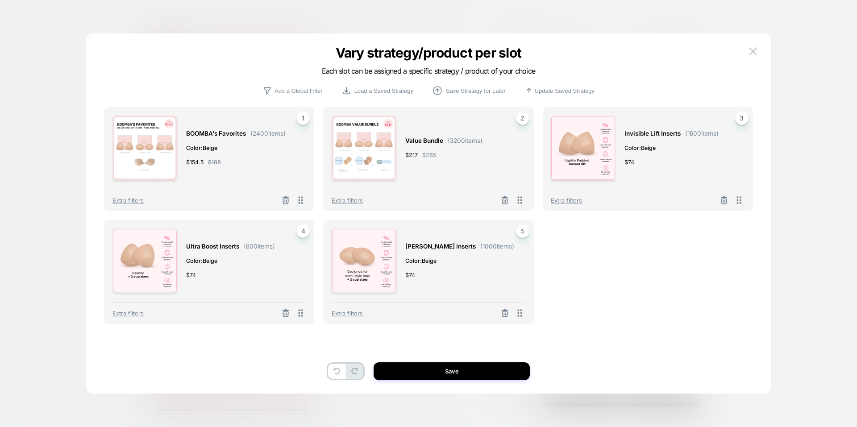
drag, startPoint x: 490, startPoint y: 368, endPoint x: 530, endPoint y: 344, distance: 46.7
click at [530, 348] on div "Vary strategy/product per slot Each slot can be assigned a specific strategy / …" at bounding box center [428, 217] width 684 height 351
click at [473, 372] on button "Save" at bounding box center [452, 371] width 156 height 18
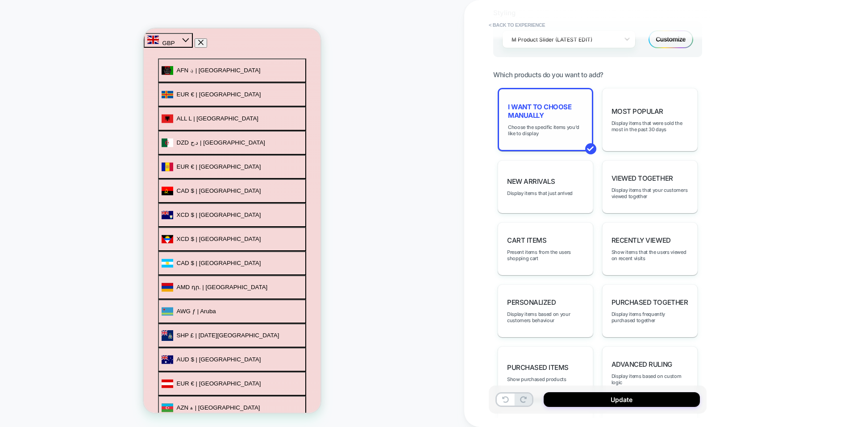
click at [541, 121] on div "I want to choose manually Choose the specific items you'd like to display" at bounding box center [546, 119] width 96 height 63
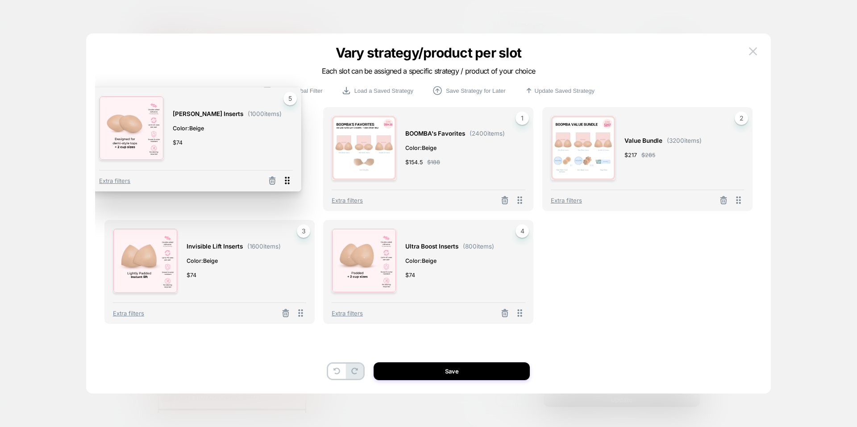
drag, startPoint x: 518, startPoint y: 315, endPoint x: 330, endPoint y: 183, distance: 229.1
click at [293, 183] on icon at bounding box center [287, 180] width 11 height 11
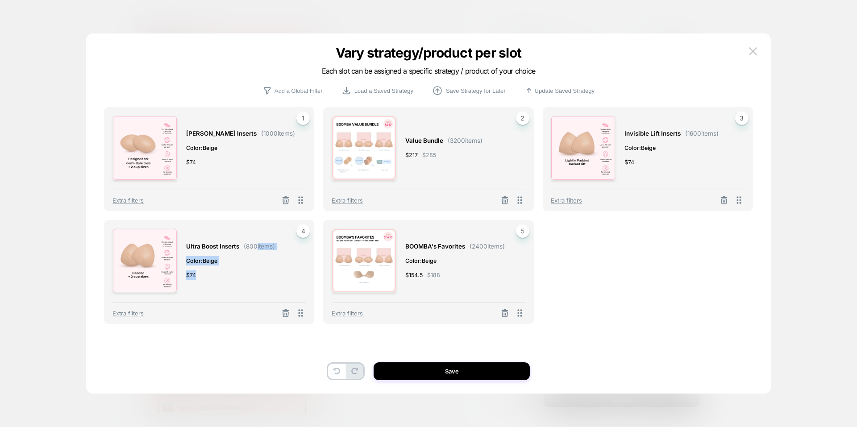
drag, startPoint x: 260, startPoint y: 273, endPoint x: 257, endPoint y: 219, distance: 54.1
click at [257, 219] on div "Demi Boost Inserts ( 1000 items) Color: Beige $ 74 1 Extra filters Value Bundle…" at bounding box center [428, 226] width 649 height 239
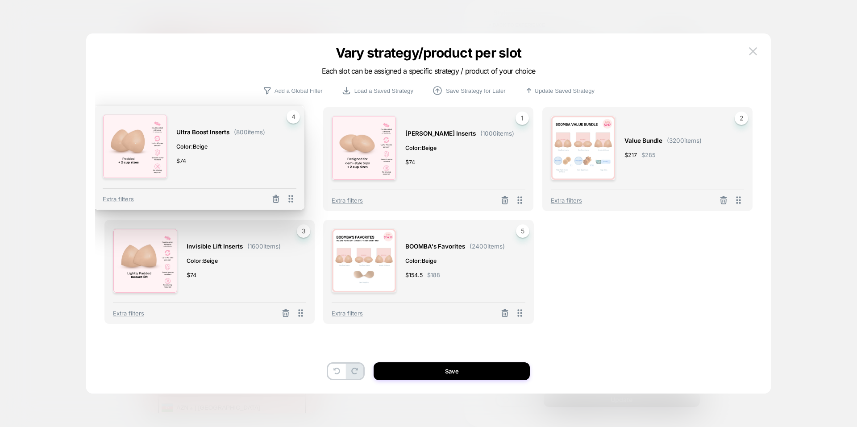
drag, startPoint x: 292, startPoint y: 256, endPoint x: 297, endPoint y: 198, distance: 57.8
click at [296, 198] on icon at bounding box center [290, 198] width 11 height 11
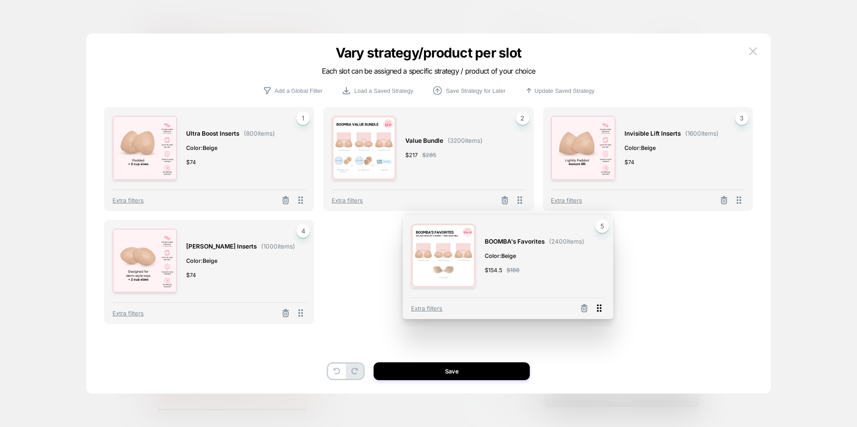
drag, startPoint x: 524, startPoint y: 311, endPoint x: 603, endPoint y: 306, distance: 79.6
click at [603, 306] on icon at bounding box center [599, 308] width 11 height 11
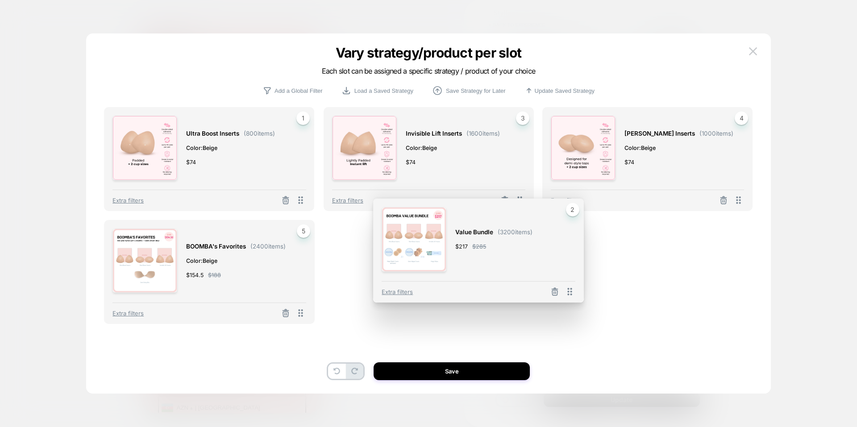
drag, startPoint x: 520, startPoint y: 201, endPoint x: 540, endPoint y: 291, distance: 91.5
click at [564, 289] on icon at bounding box center [569, 291] width 11 height 11
click at [540, 291] on div "Ultra Boost Inserts ( 800 items) Color: Beige $ 74 1 Extra filters Value Bundle…" at bounding box center [428, 226] width 649 height 239
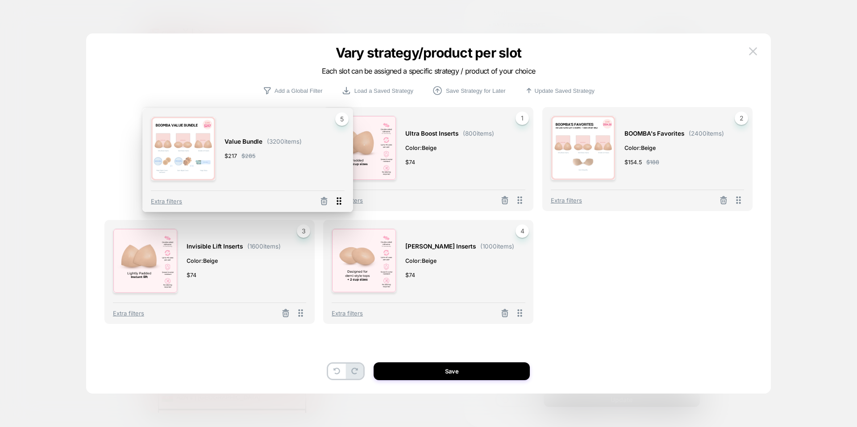
drag, startPoint x: 523, startPoint y: 312, endPoint x: 342, endPoint y: 200, distance: 213.0
click at [342, 200] on icon at bounding box center [338, 200] width 11 height 11
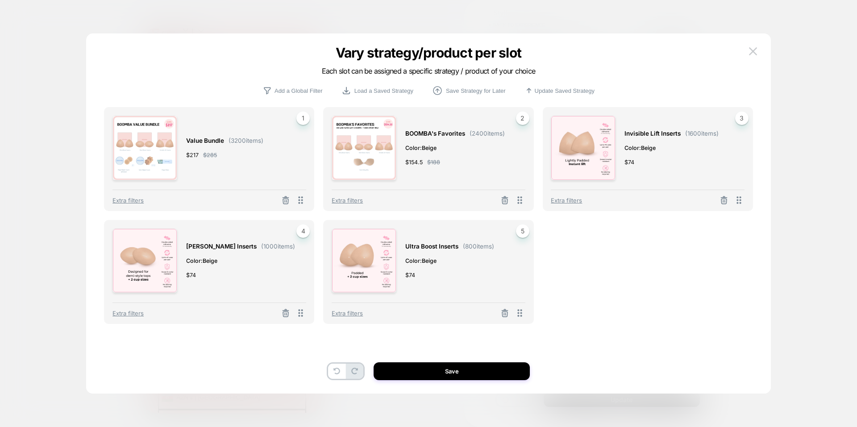
drag, startPoint x: 466, startPoint y: 185, endPoint x: 376, endPoint y: 186, distance: 89.7
click at [376, 186] on div "BOOMBA's Favorites ( 2400 items) Color: Beige $ 154.5 $ 188 2 Extra filters" at bounding box center [428, 159] width 210 height 104
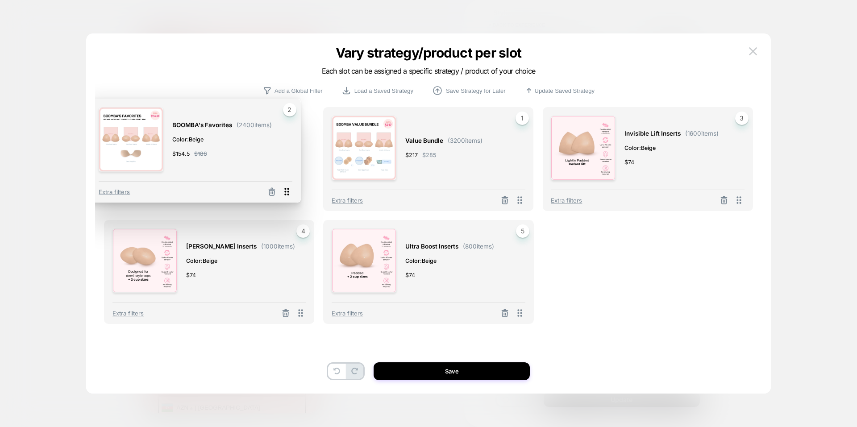
drag, startPoint x: 524, startPoint y: 204, endPoint x: 291, endPoint y: 195, distance: 233.1
click at [291, 195] on icon at bounding box center [286, 191] width 11 height 11
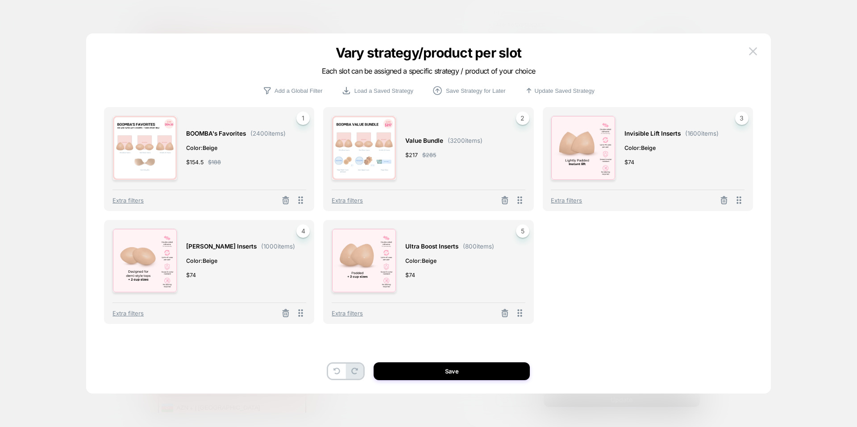
click at [291, 201] on button at bounding box center [286, 200] width 14 height 11
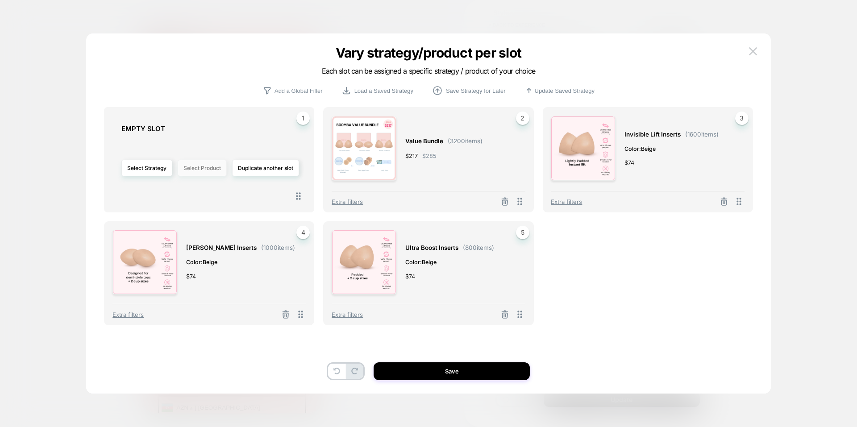
click at [204, 173] on button "Select Product" at bounding box center [202, 168] width 49 height 17
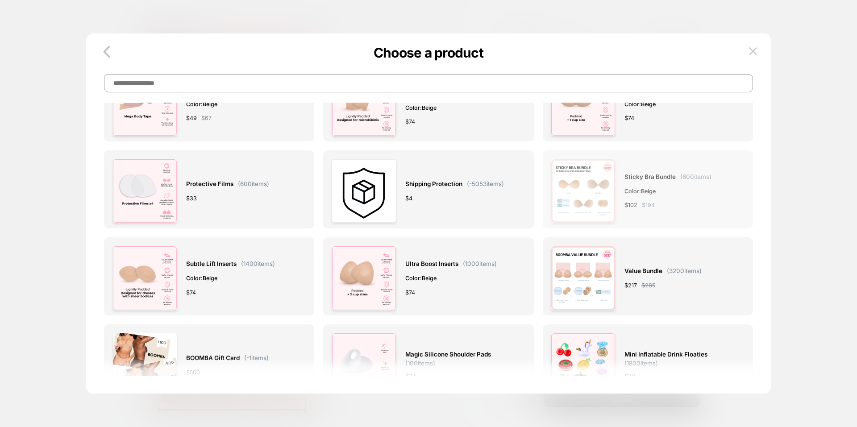
click at [599, 206] on img at bounding box center [583, 191] width 65 height 65
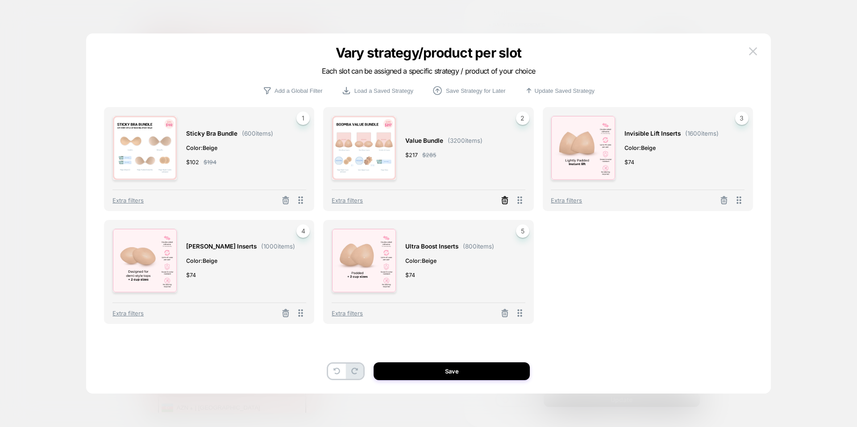
click at [288, 199] on icon at bounding box center [285, 201] width 5 height 5
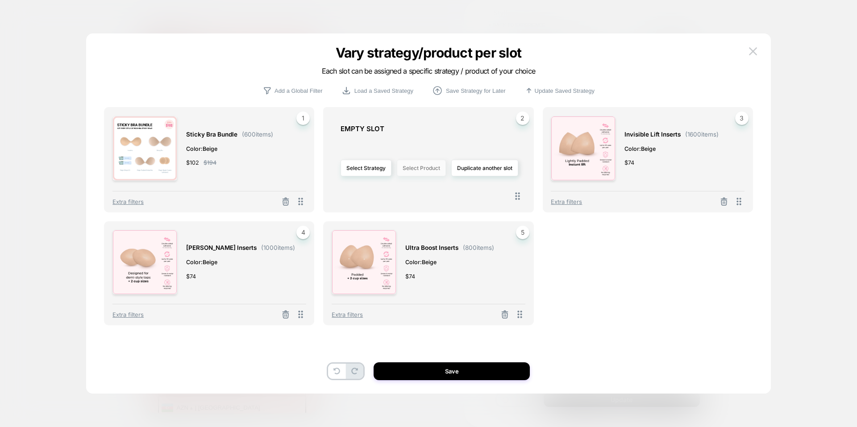
click at [408, 166] on button "Select Product" at bounding box center [421, 168] width 49 height 17
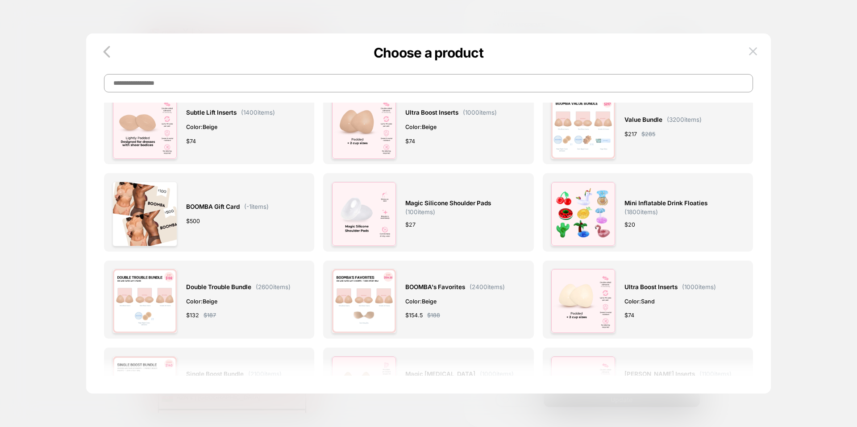
scroll to position [625, 0]
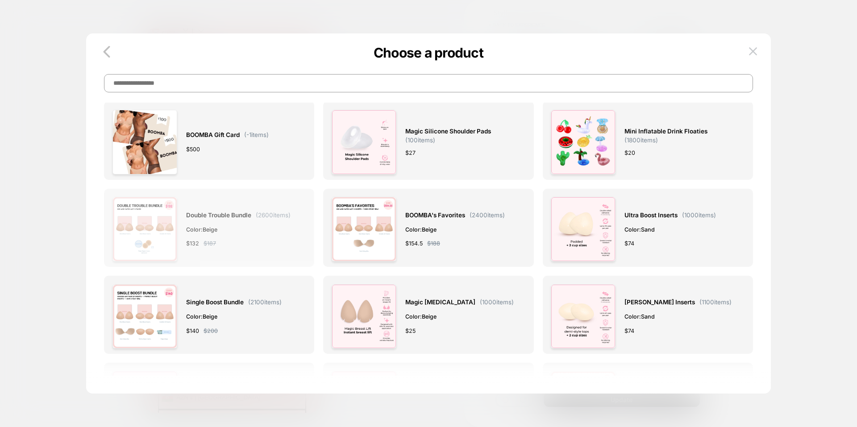
click at [301, 230] on div "Double Trouble Bundle ( 2600 items) Color: Beige $ 132 $ 187" at bounding box center [208, 229] width 193 height 65
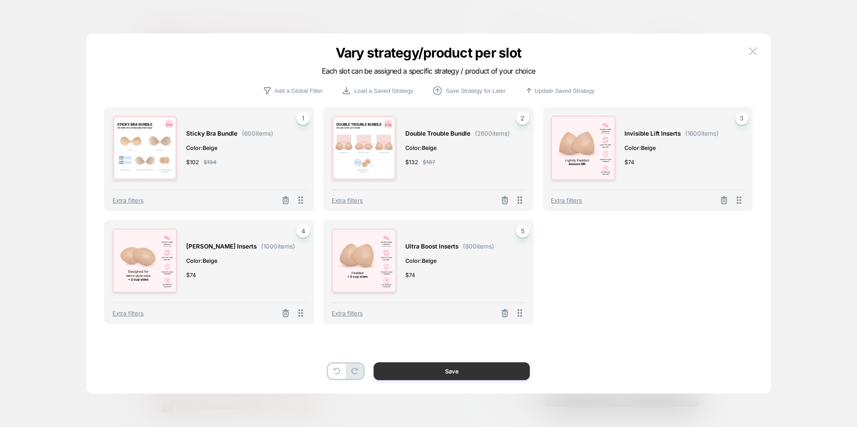
click at [495, 372] on button "Save" at bounding box center [452, 371] width 156 height 18
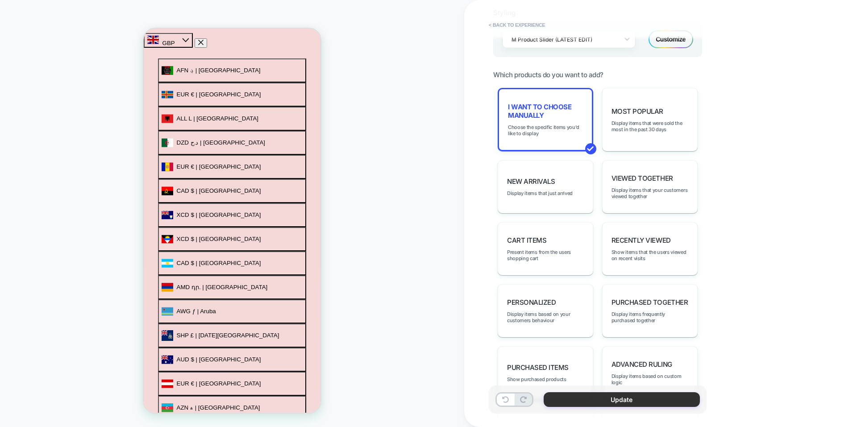
click at [632, 399] on button "Update" at bounding box center [622, 399] width 156 height 15
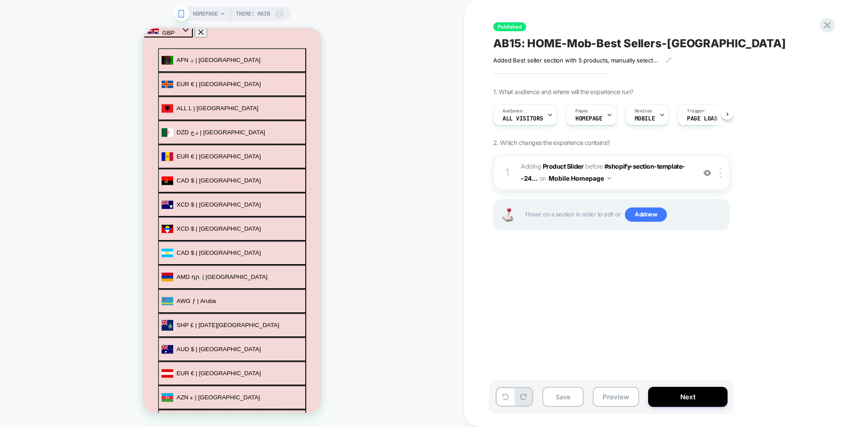
scroll to position [0, 0]
click at [681, 390] on button "Next" at bounding box center [687, 397] width 79 height 20
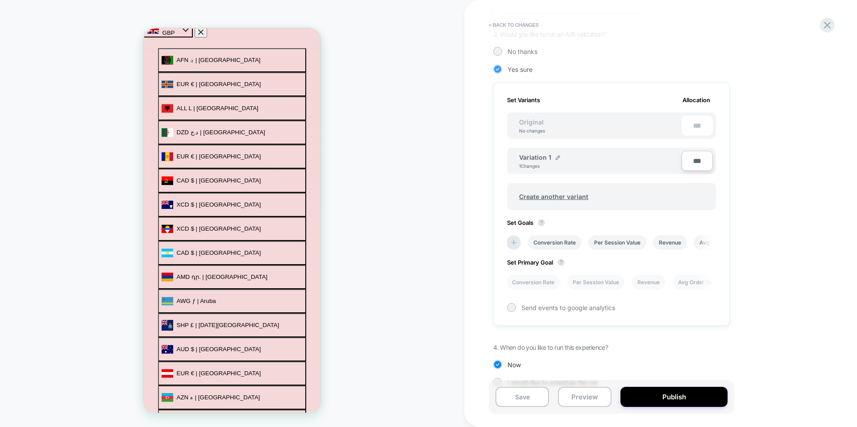
scroll to position [216, 0]
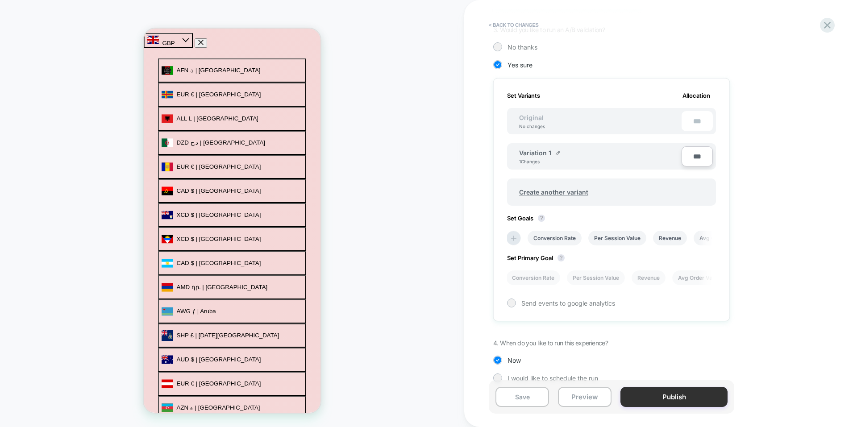
click at [648, 388] on button "Publish" at bounding box center [673, 397] width 107 height 20
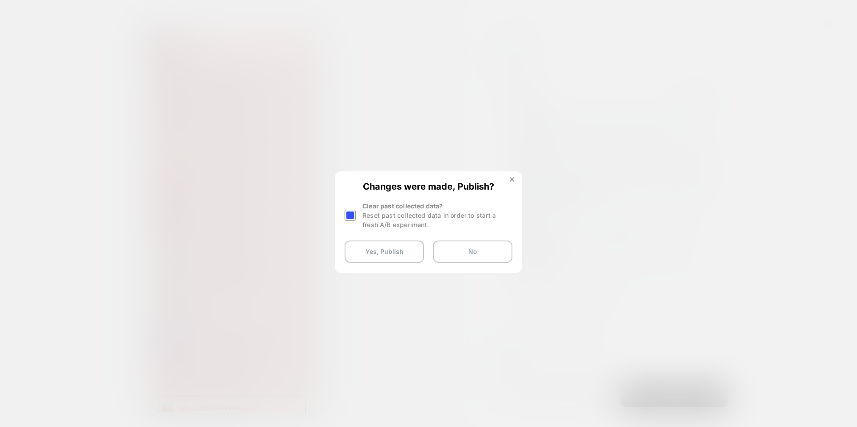
click at [355, 217] on div at bounding box center [350, 215] width 11 height 11
click at [375, 256] on button "Yes, Publish" at bounding box center [384, 252] width 79 height 22
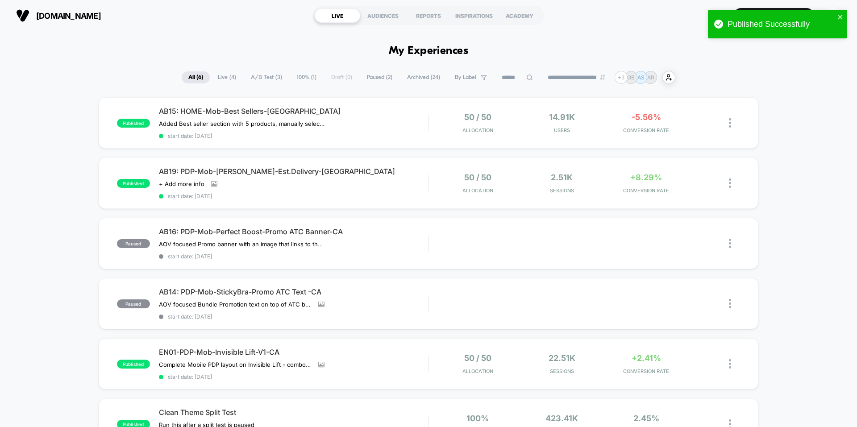
click at [813, 218] on div "published AB15: HOME-Mob-Best Sellers-[GEOGRAPHIC_DATA] Added Best seller secti…" at bounding box center [428, 295] width 857 height 397
